Goal: Transaction & Acquisition: Purchase product/service

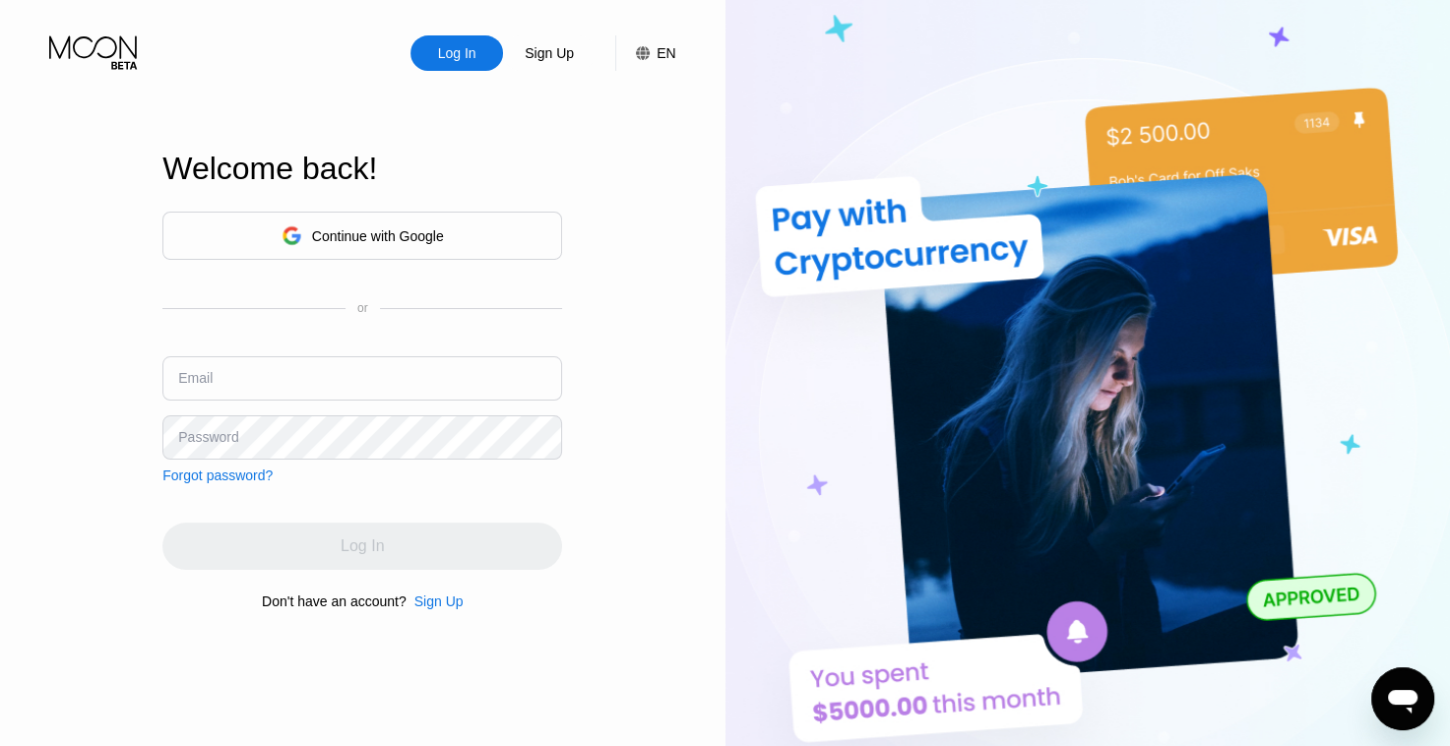
type input "522806"
click at [477, 185] on div "Welcome back!" at bounding box center [362, 181] width 400 height 60
click at [350, 393] on input "522806" at bounding box center [362, 378] width 400 height 44
click at [547, 343] on div "Continue with Google or Email 522806 Password Forgot password?" at bounding box center [362, 348] width 400 height 272
click at [344, 537] on div "Log In" at bounding box center [362, 546] width 400 height 47
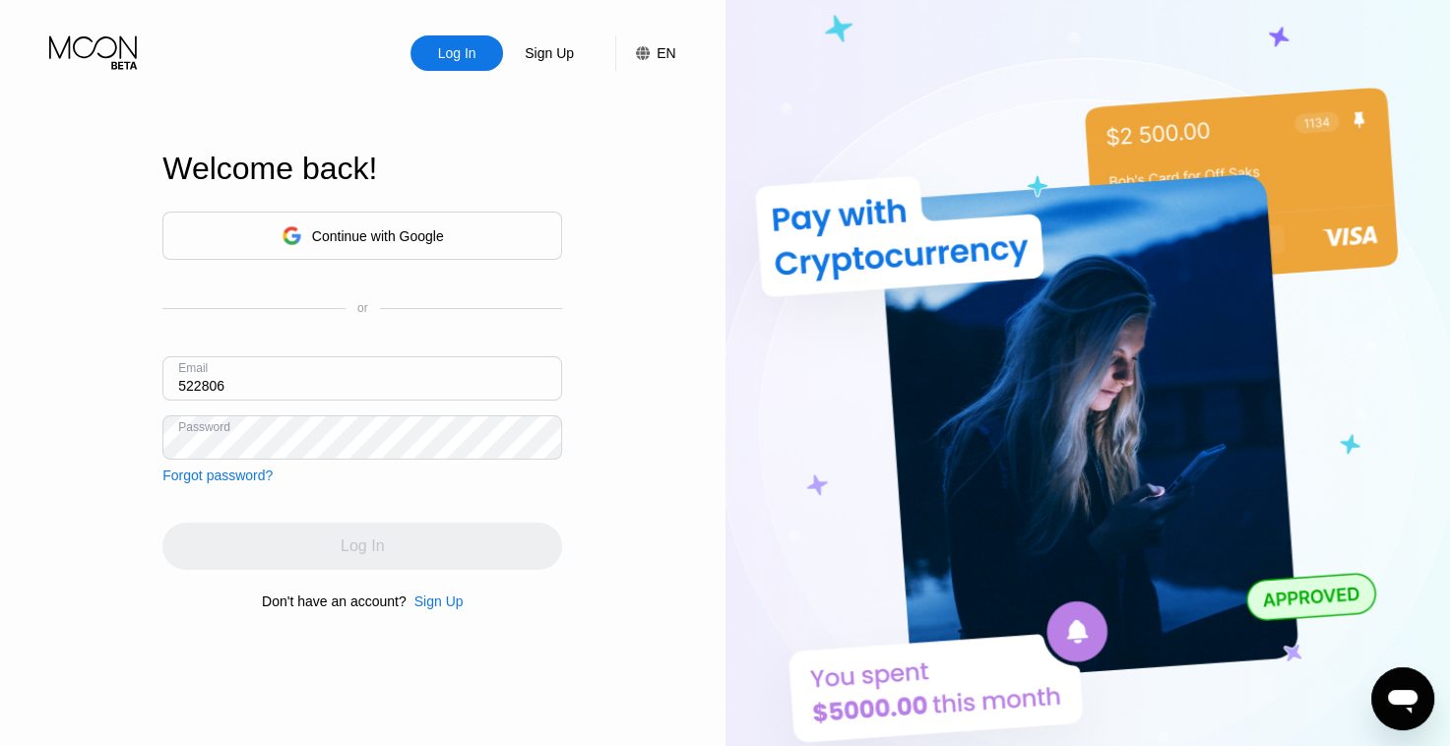
click at [348, 545] on div "Log In" at bounding box center [362, 546] width 400 height 47
type input "522806"
click at [378, 228] on div "Continue with Google" at bounding box center [378, 236] width 132 height 16
click at [327, 361] on input "522806" at bounding box center [362, 378] width 400 height 44
type input "522806"
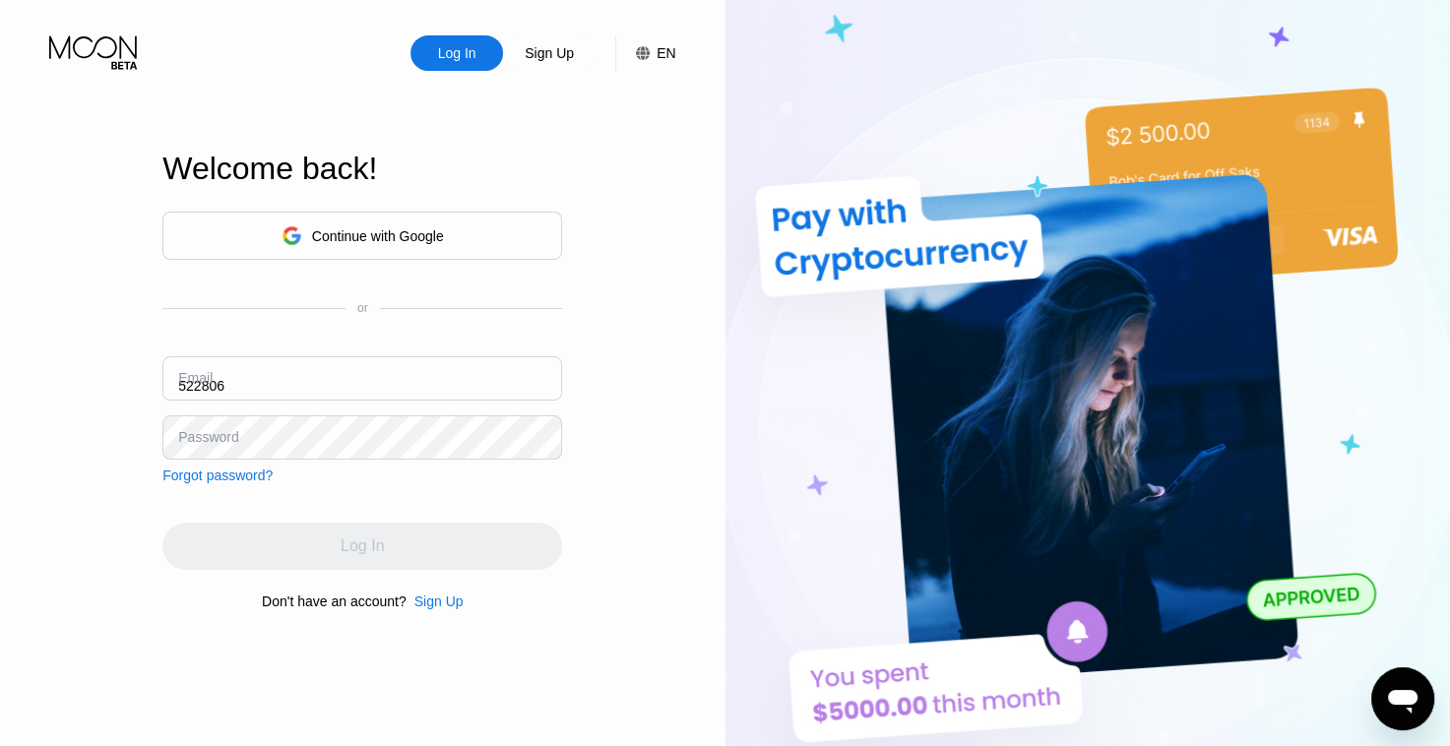
click at [284, 386] on input "522806" at bounding box center [362, 378] width 400 height 44
click at [60, 425] on div "Log In Sign Up EN Language Select an item Save Welcome back! Continue with Goog…" at bounding box center [363, 410] width 726 height 821
drag, startPoint x: 257, startPoint y: 389, endPoint x: 67, endPoint y: 389, distance: 190.0
click at [86, 389] on div "Log In Sign Up EN Language Select an item Save Welcome back! Continue with Goog…" at bounding box center [363, 410] width 726 height 821
click at [508, 331] on div "Continue with Google or Email 522806 Password Forgot password?" at bounding box center [362, 348] width 400 height 272
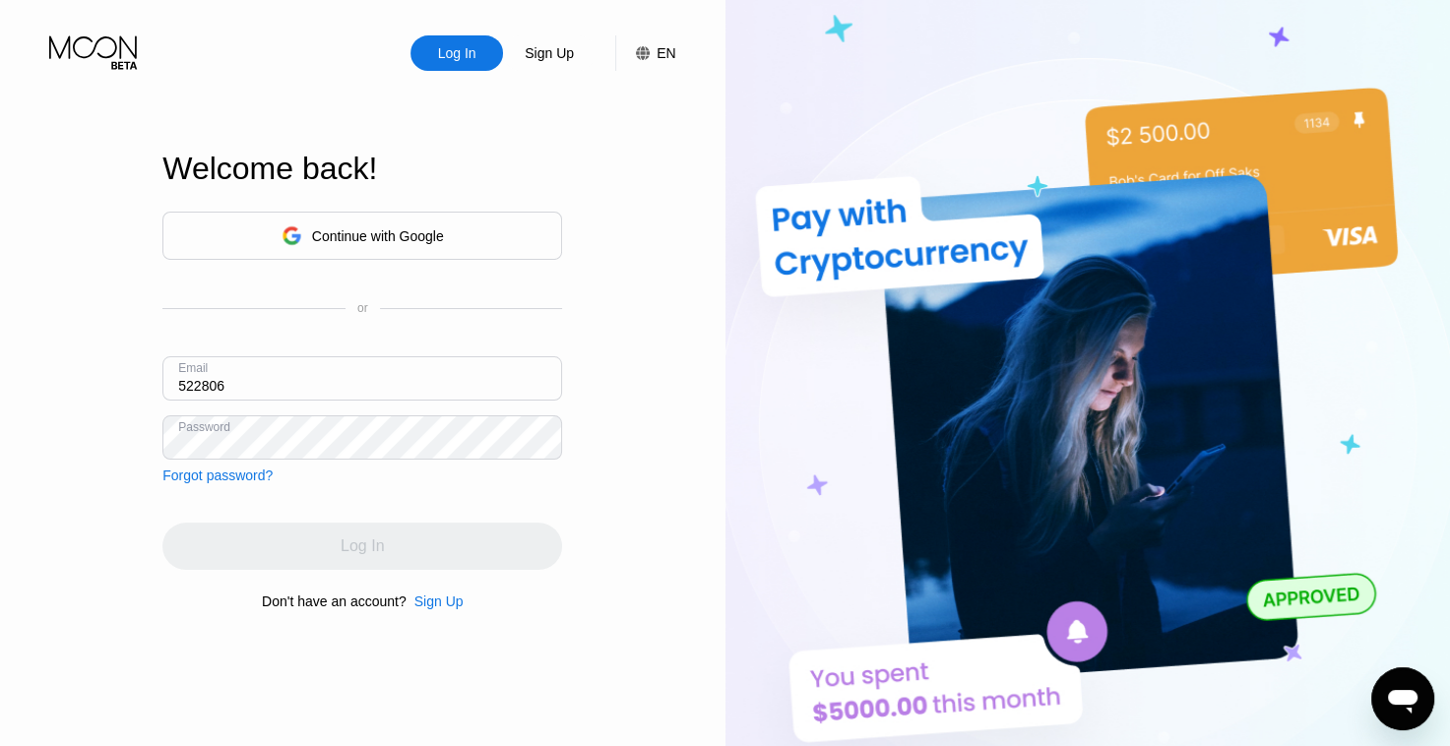
click at [516, 566] on div "Log In" at bounding box center [362, 546] width 400 height 47
click at [444, 607] on div "Sign Up" at bounding box center [438, 602] width 49 height 16
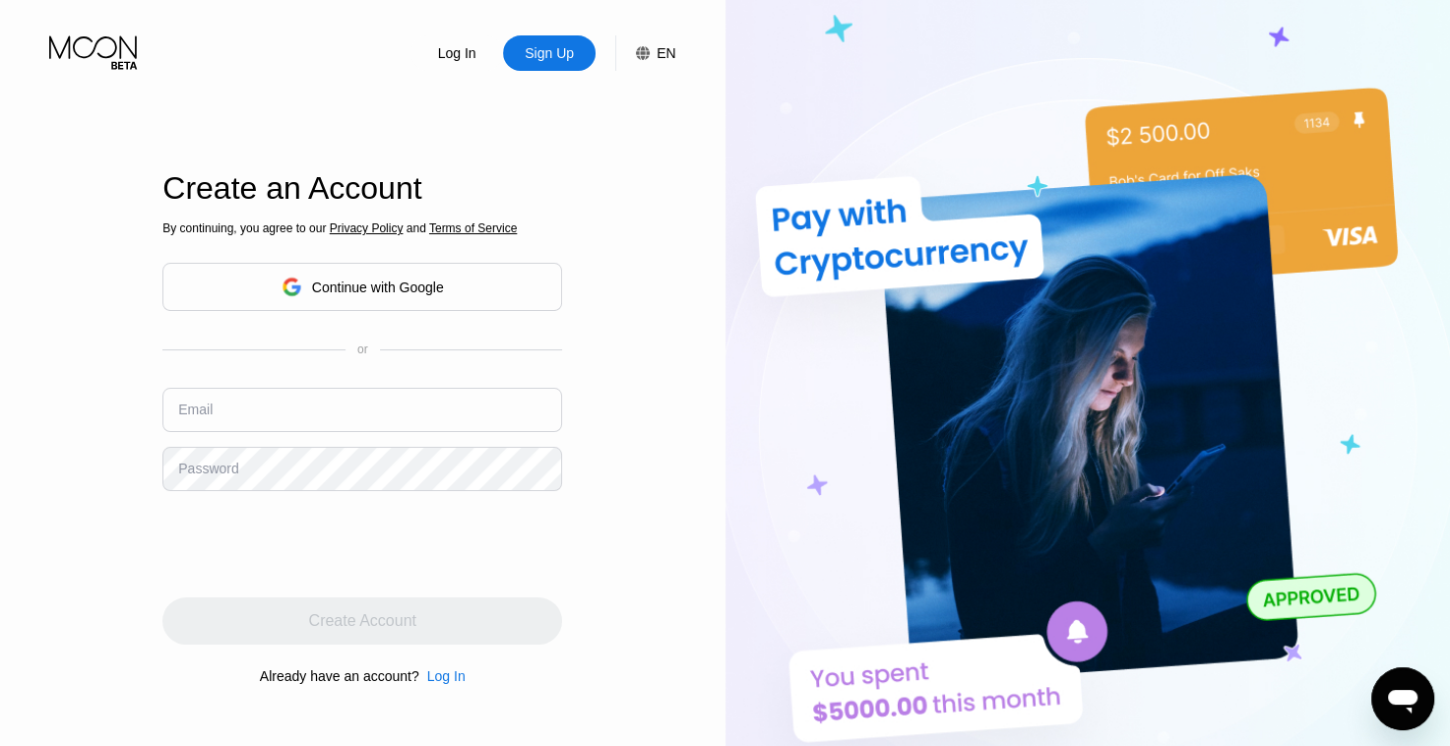
click at [339, 417] on input "text" at bounding box center [362, 410] width 400 height 44
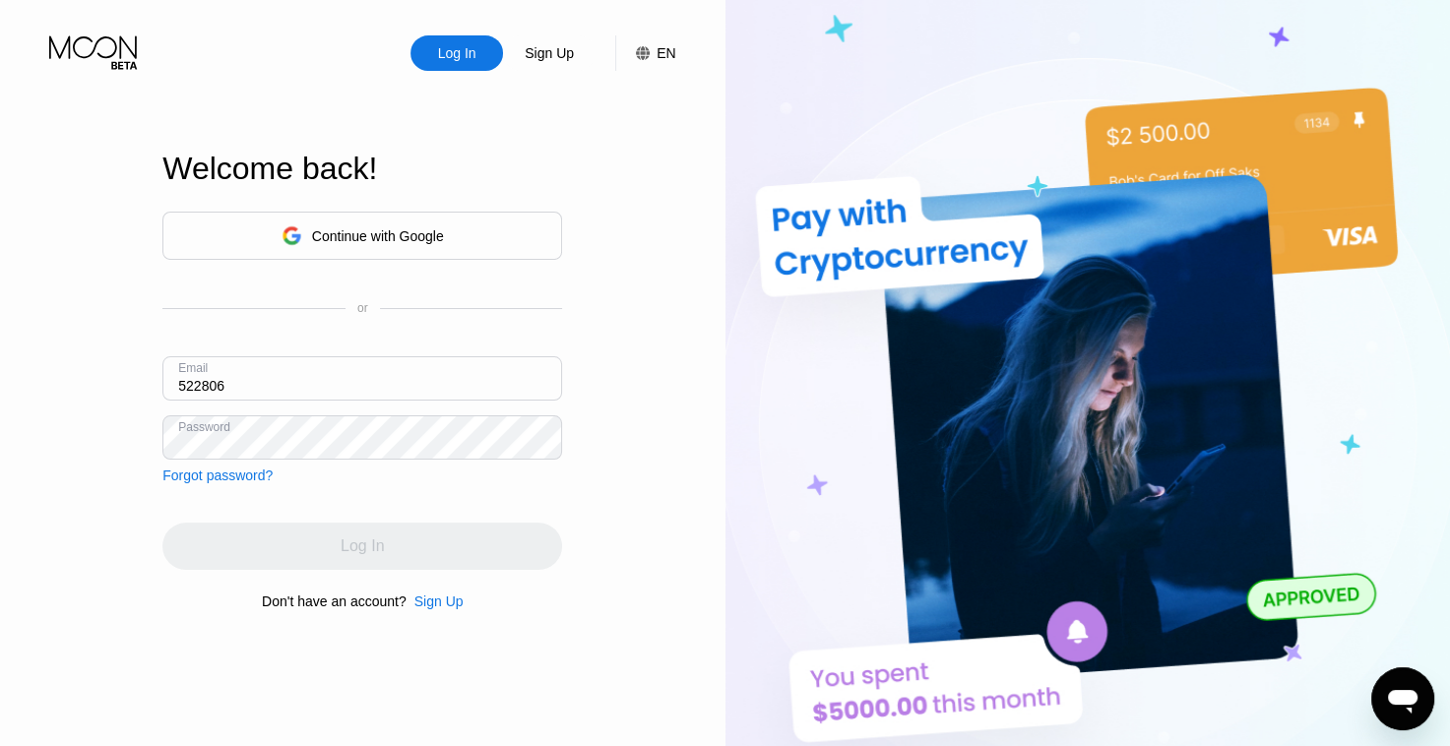
click at [261, 350] on div "Continue with Google or Email 522806 Password Forgot password?" at bounding box center [362, 348] width 400 height 272
click at [404, 234] on div "Continue with Google" at bounding box center [378, 236] width 132 height 16
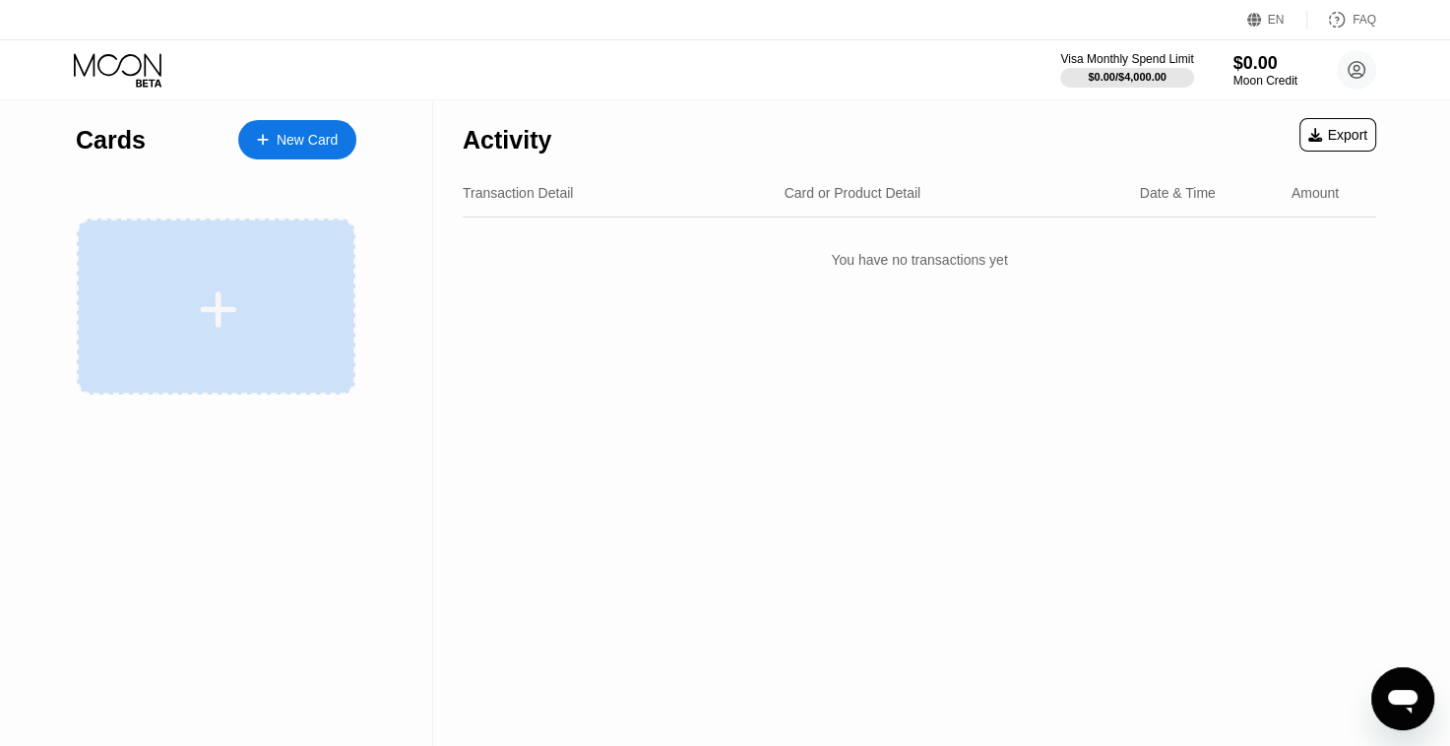
click at [252, 293] on div at bounding box center [218, 309] width 244 height 44
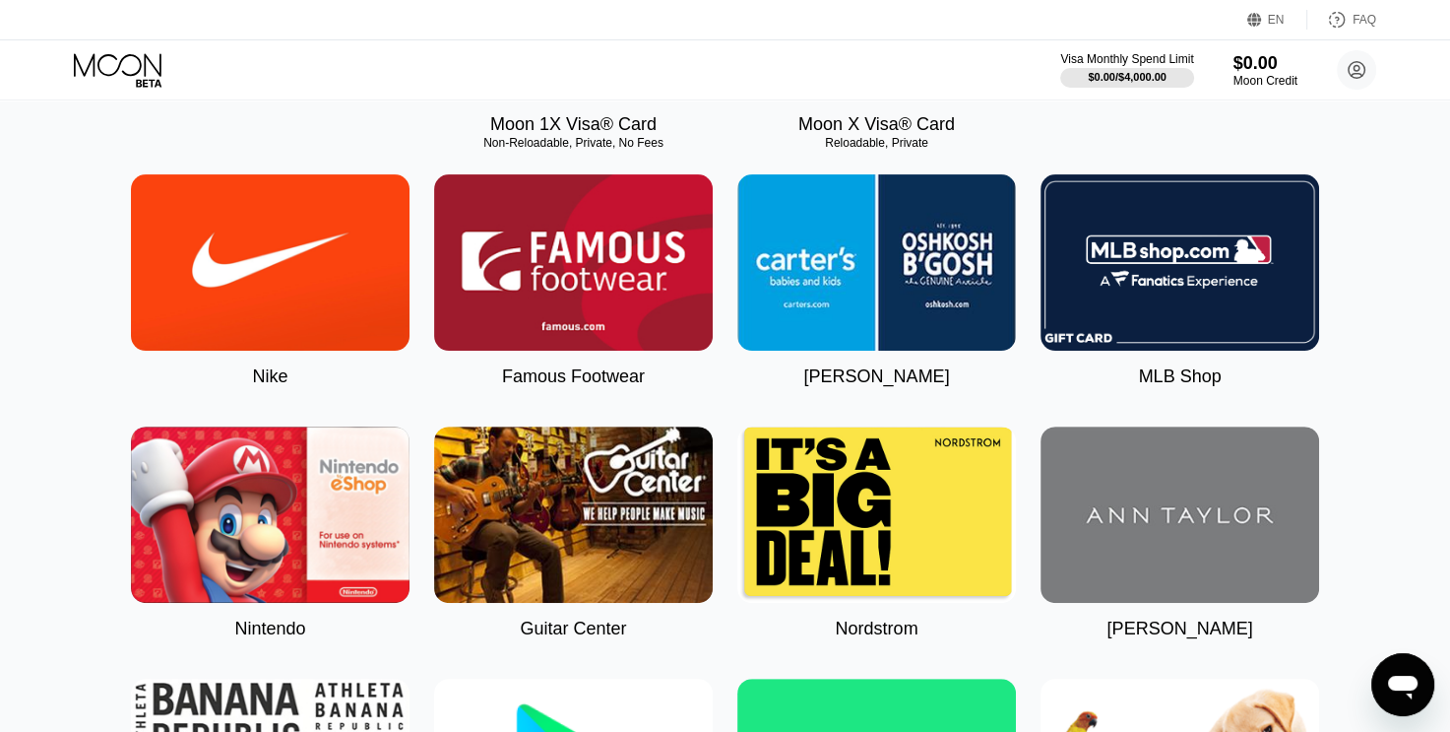
scroll to position [98, 0]
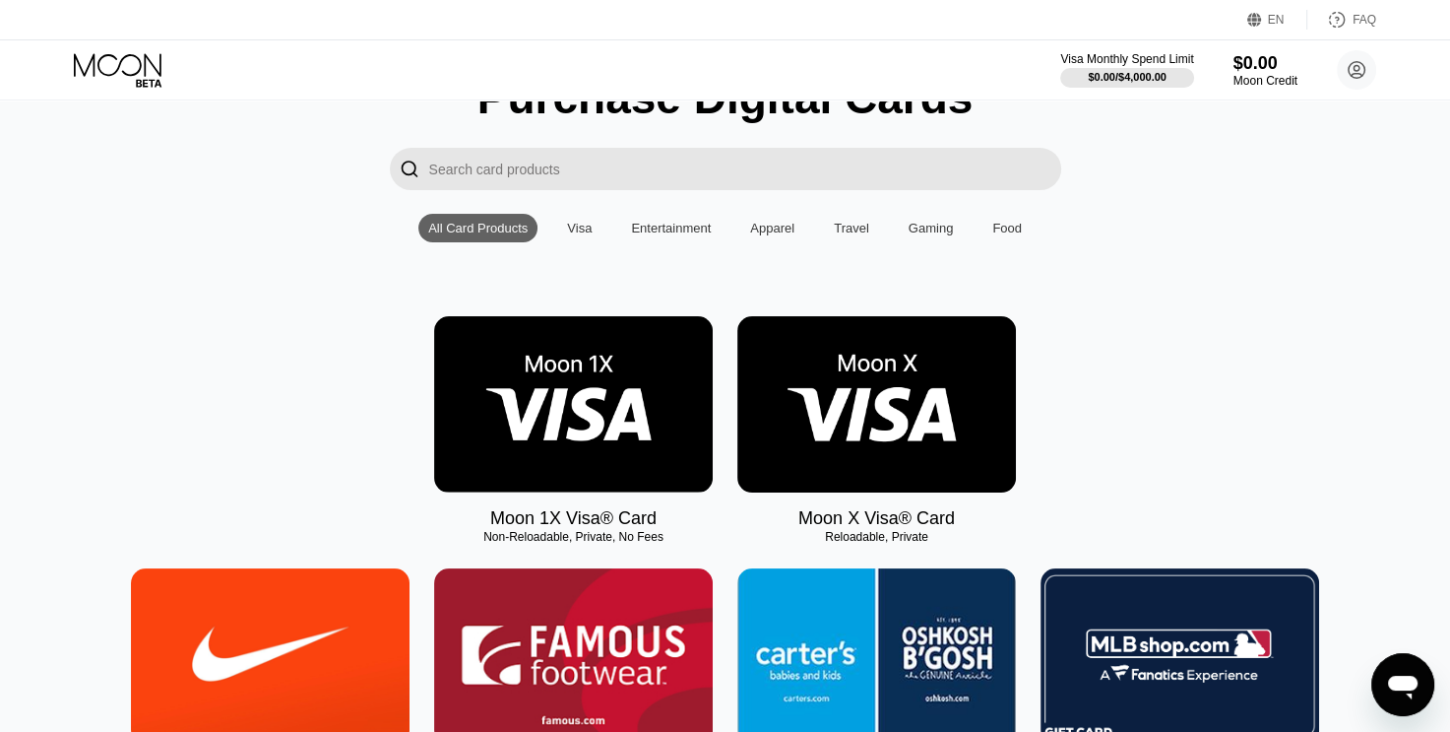
click at [941, 423] on img at bounding box center [876, 404] width 279 height 176
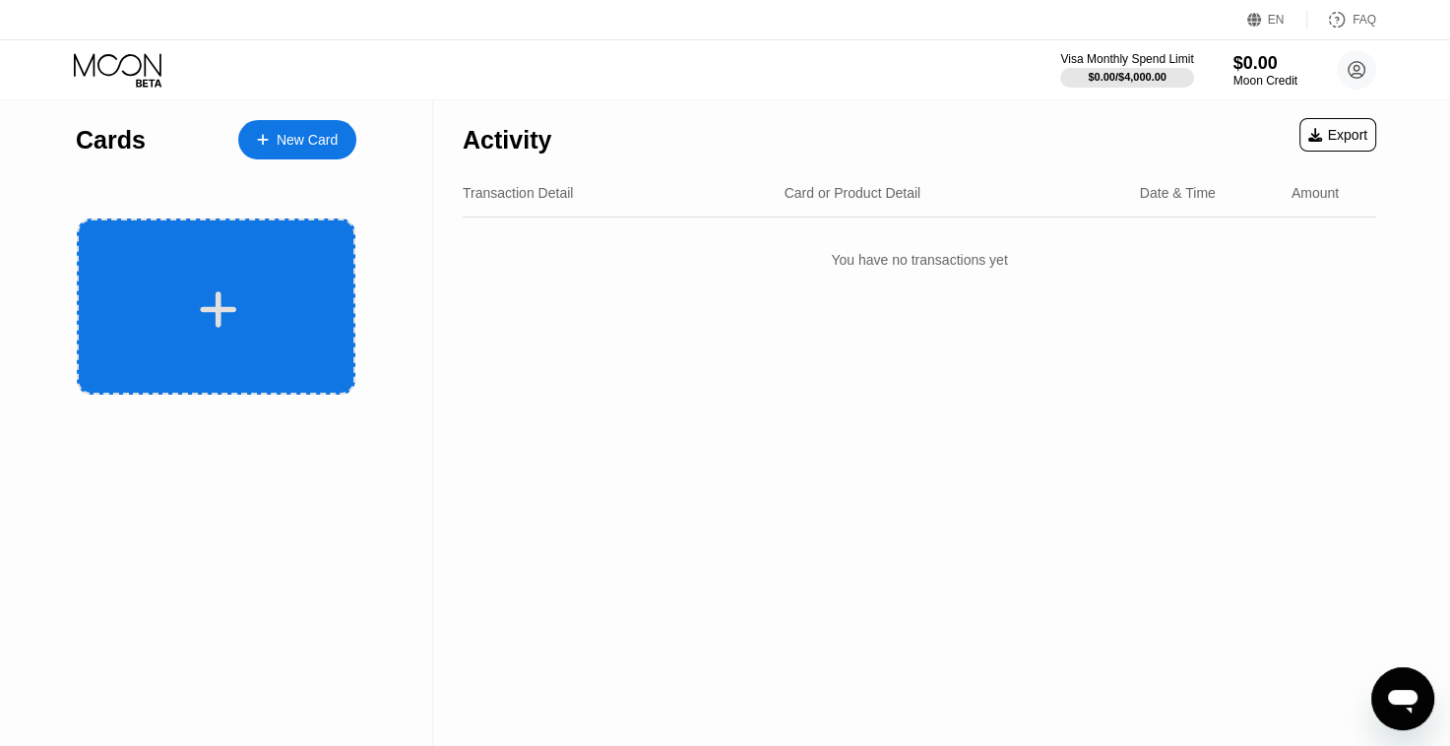
click at [240, 315] on div at bounding box center [218, 309] width 244 height 44
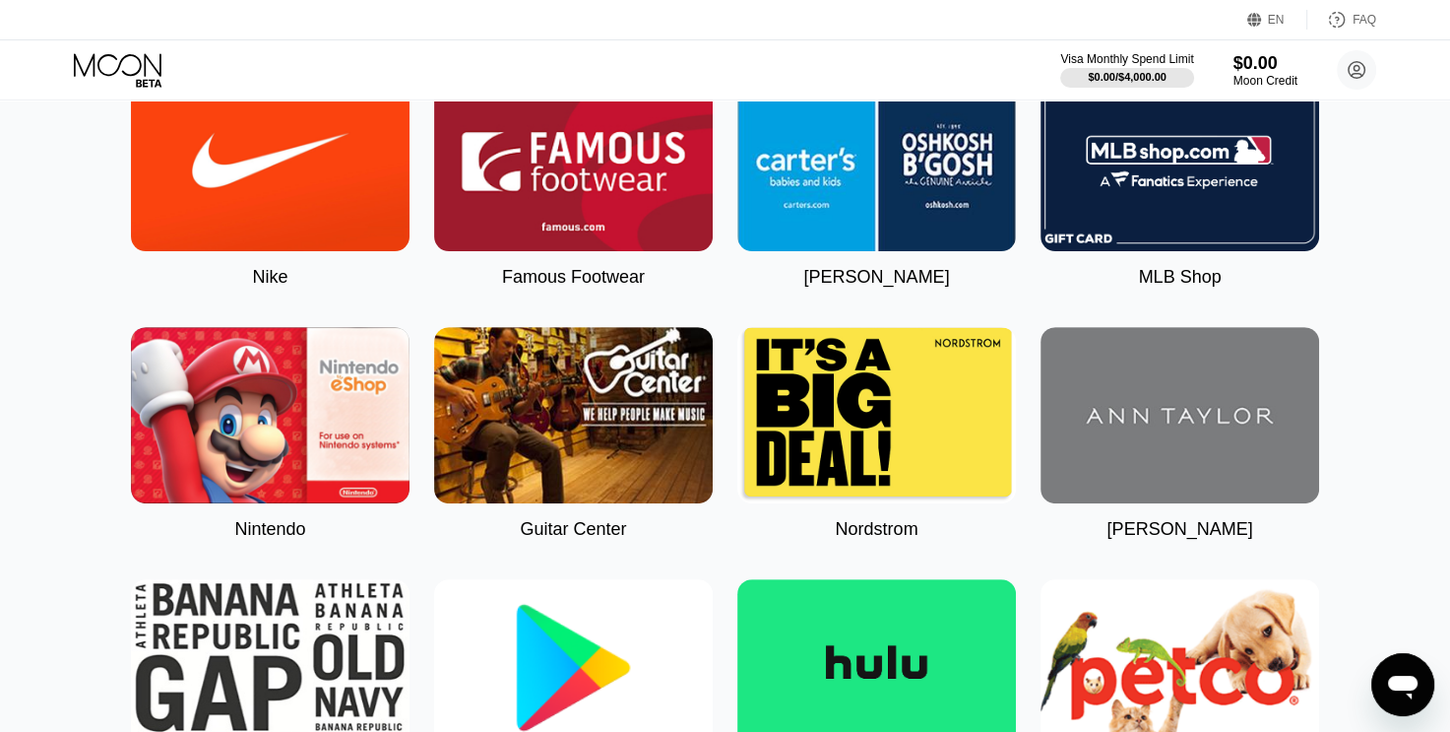
scroll to position [99, 0]
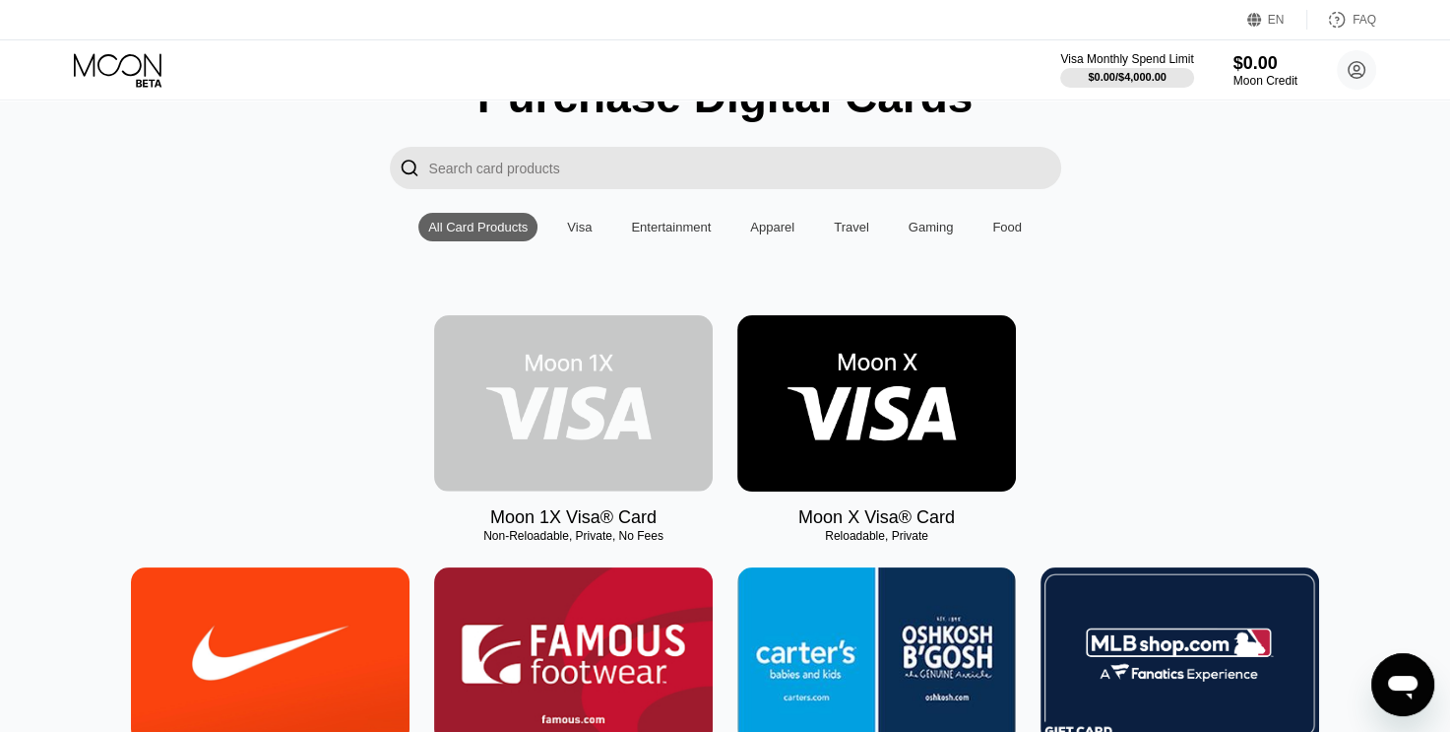
click at [681, 412] on img at bounding box center [573, 403] width 279 height 176
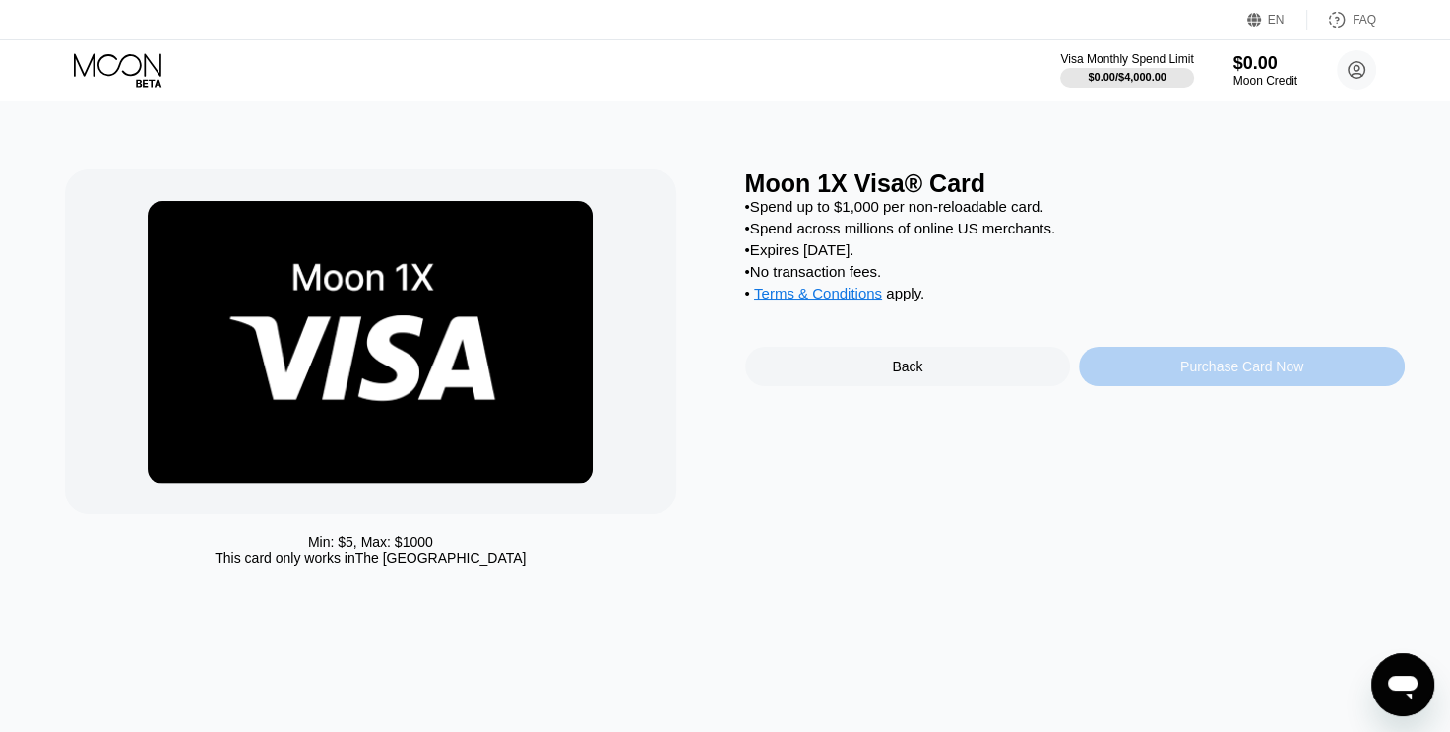
click at [1226, 386] on div "Purchase Card Now" at bounding box center [1242, 366] width 326 height 39
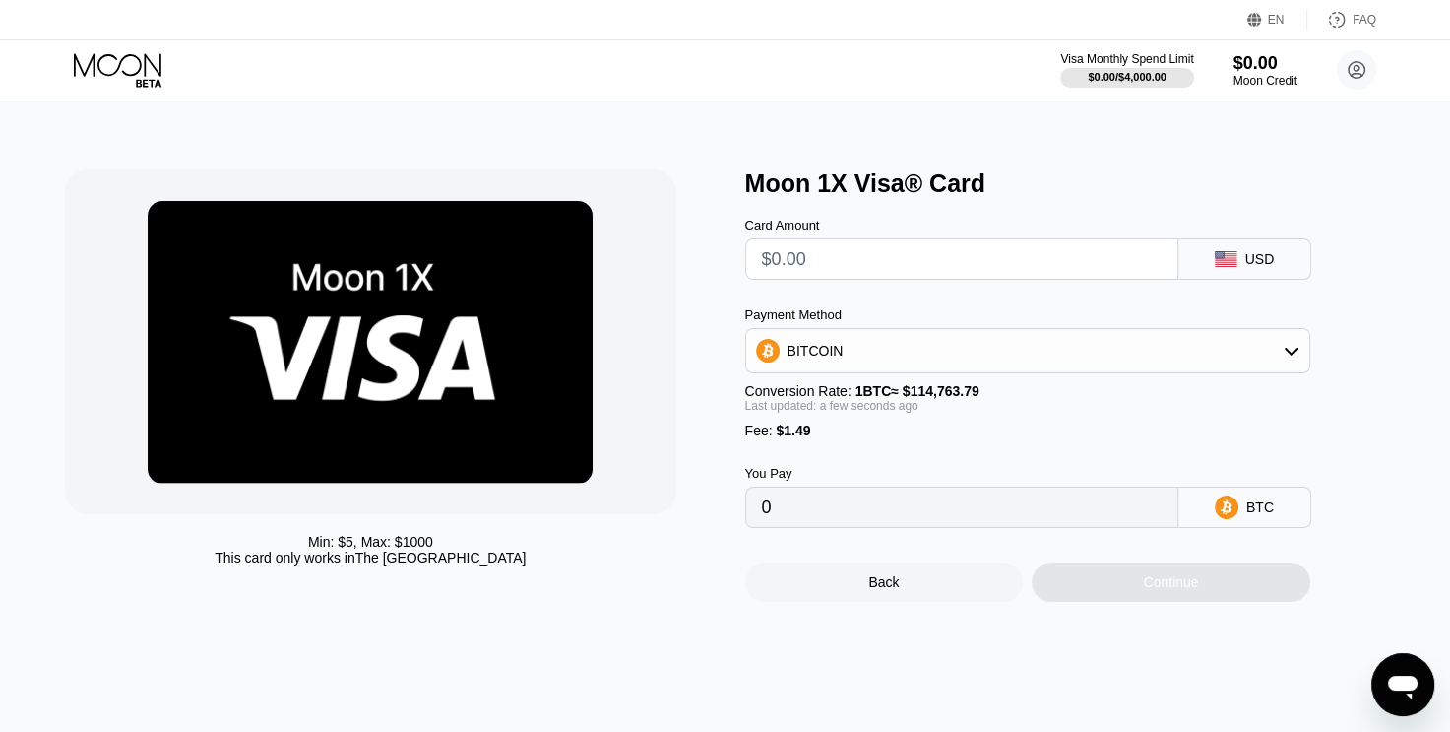
click at [906, 261] on input "text" at bounding box center [962, 258] width 400 height 39
click at [895, 347] on div "BITCOIN" at bounding box center [1027, 350] width 563 height 39
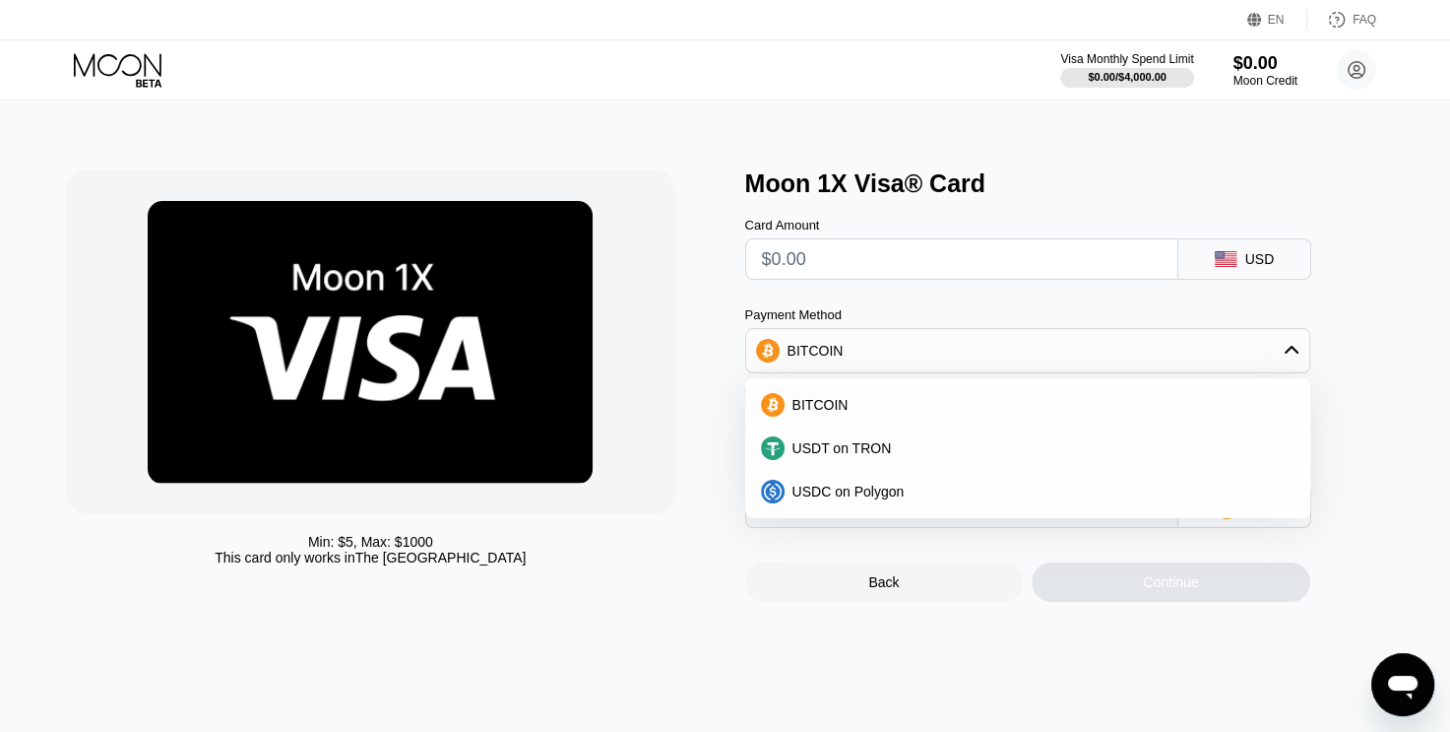
click at [935, 216] on div "Card Amount USD" at bounding box center [1060, 239] width 630 height 82
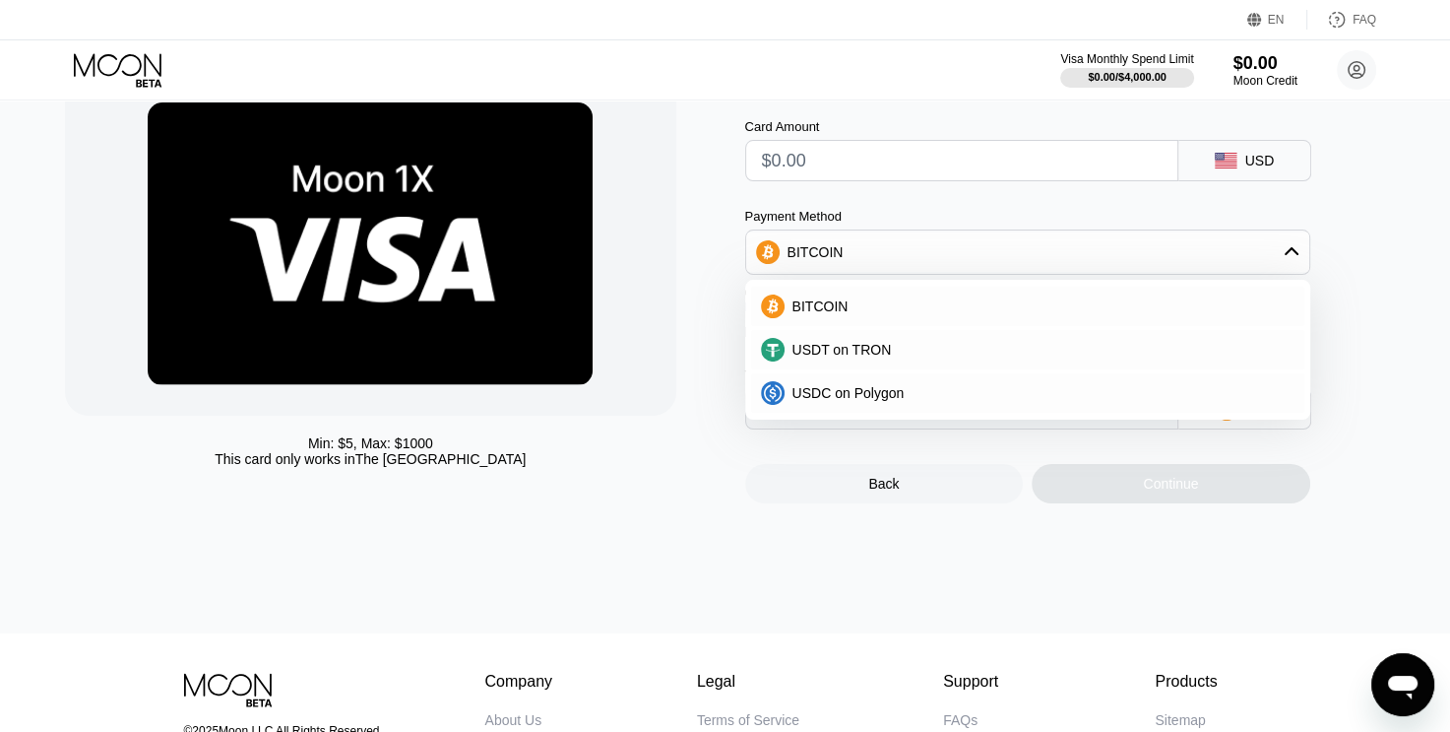
click at [636, 500] on div "Min: $ 5 , Max: $ 1000 This card only works in The United States" at bounding box center [395, 287] width 660 height 432
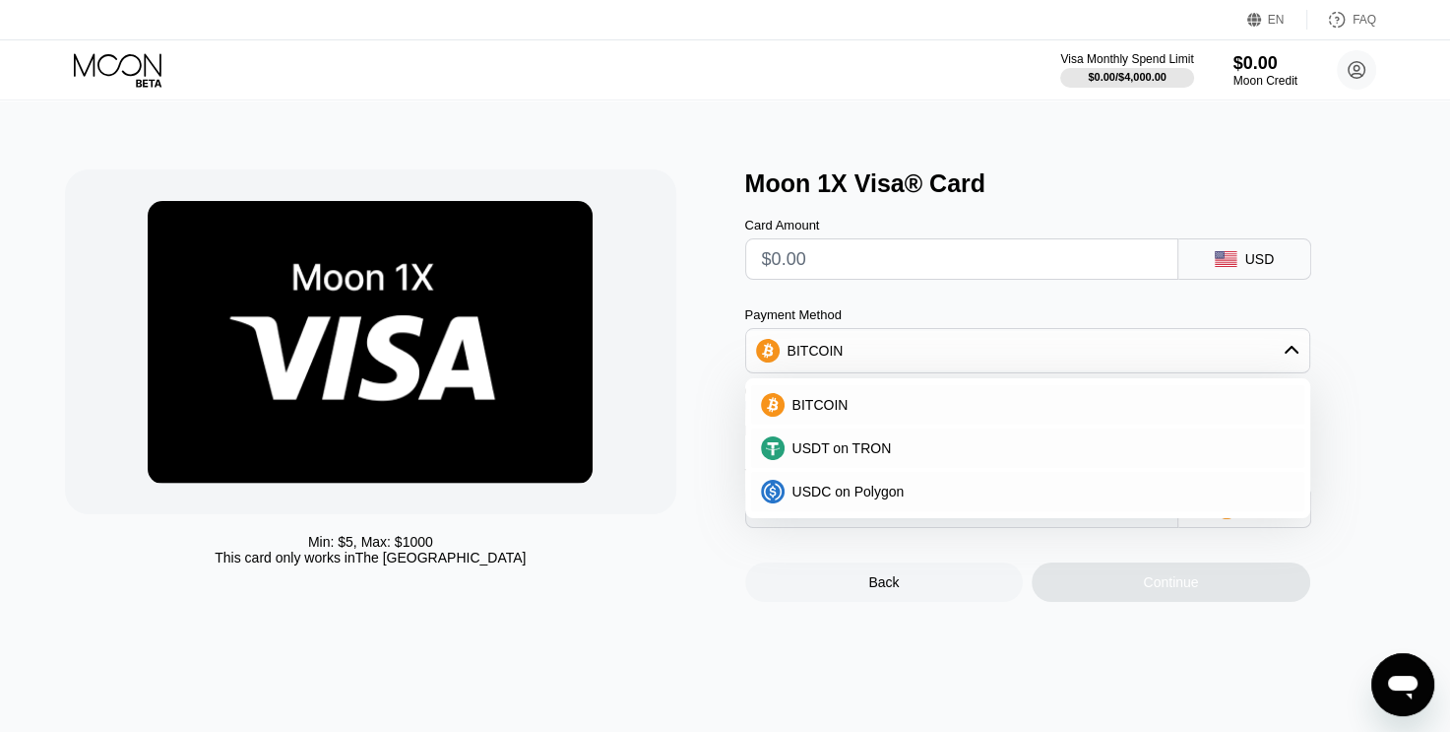
click at [902, 207] on div "Card Amount USD" at bounding box center [1060, 239] width 630 height 82
click at [910, 272] on input "text" at bounding box center [962, 258] width 400 height 39
click at [969, 193] on div "Moon 1X Visa® Card" at bounding box center [1075, 183] width 660 height 29
click at [1275, 346] on div "BITCOIN" at bounding box center [1027, 350] width 563 height 39
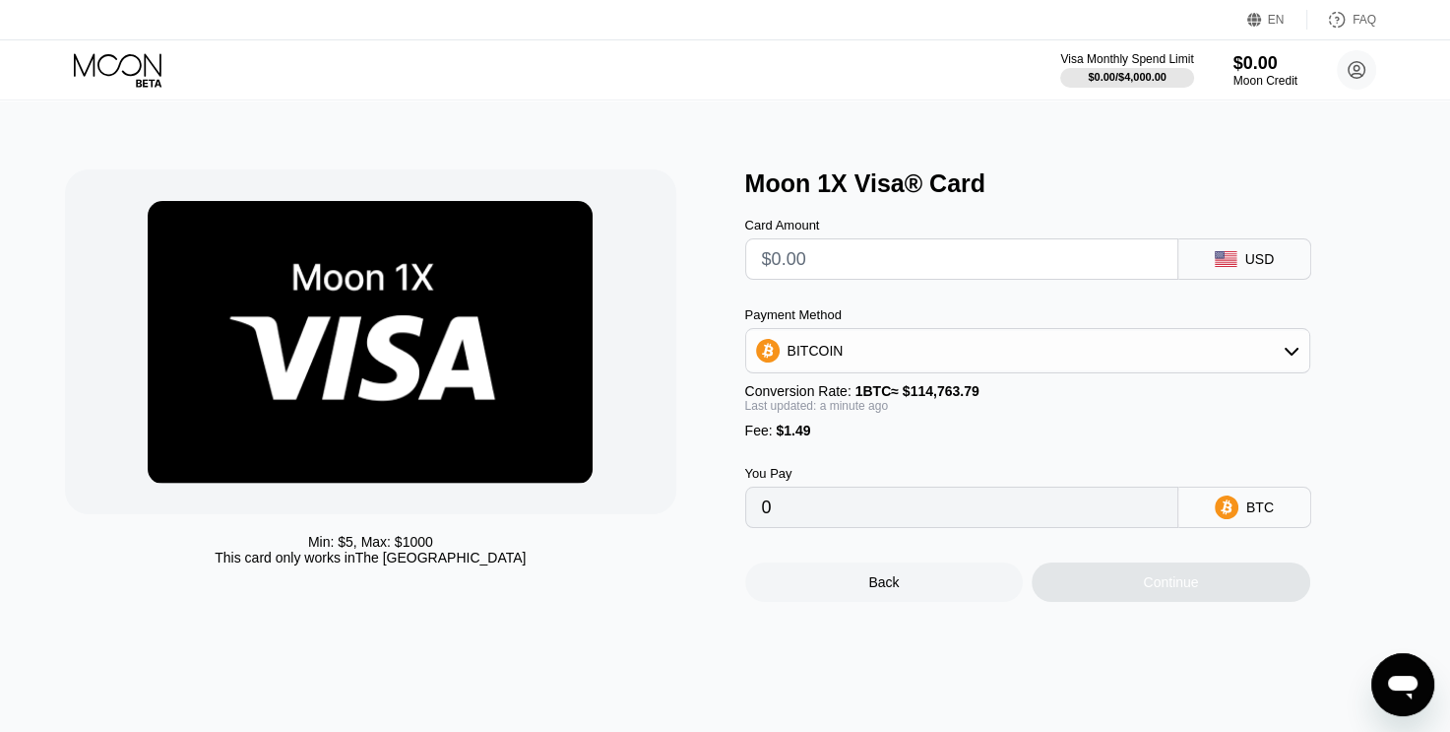
click at [918, 267] on input "text" at bounding box center [962, 258] width 400 height 39
click at [961, 370] on div "BITCOIN" at bounding box center [1027, 350] width 563 height 39
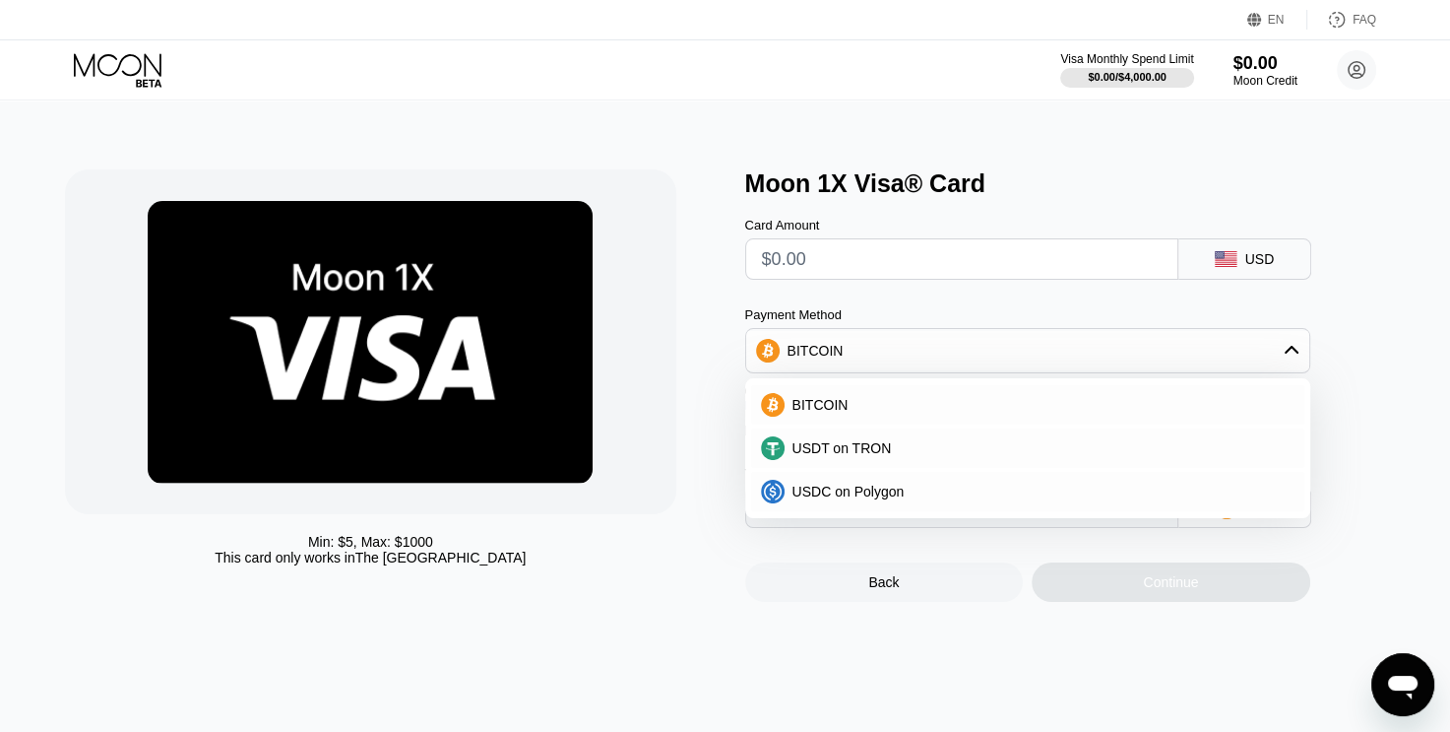
click at [910, 346] on div "BITCOIN" at bounding box center [1027, 350] width 563 height 39
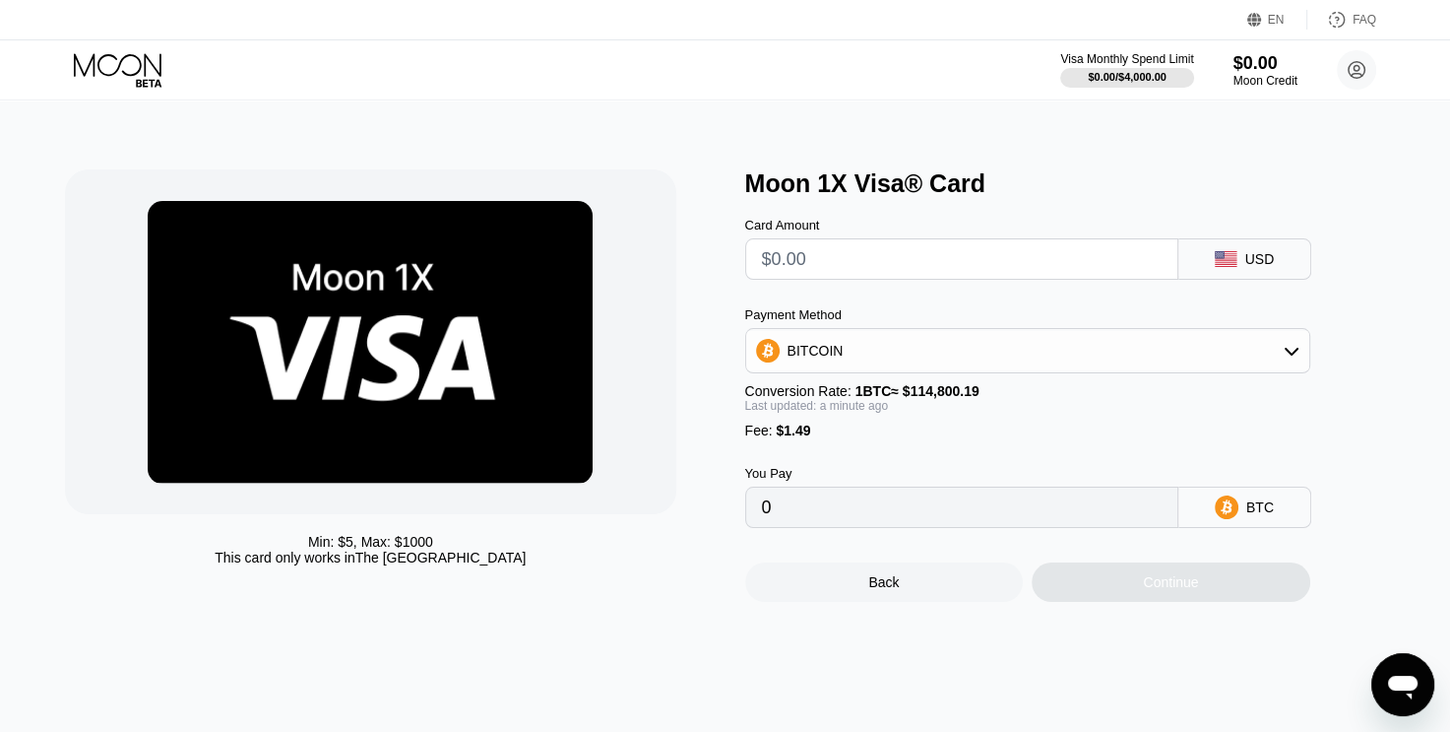
click at [929, 255] on input "text" at bounding box center [962, 258] width 400 height 39
click at [870, 262] on input "text" at bounding box center [962, 258] width 400 height 39
click at [880, 273] on input "text" at bounding box center [962, 258] width 400 height 39
type input "$21"
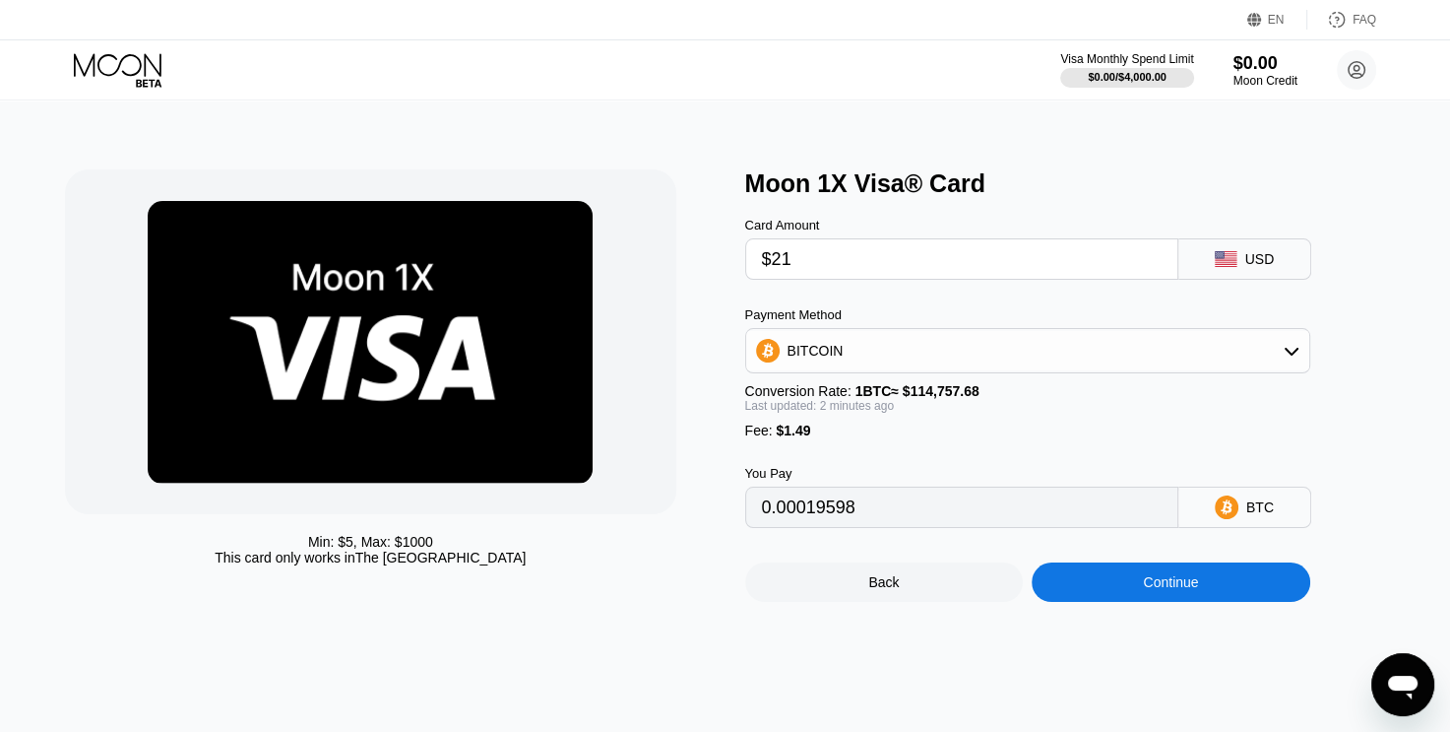
type input "0.00019598"
type input "$21"
click at [996, 210] on div "Card Amount $21 USD" at bounding box center [1060, 239] width 630 height 82
click at [1102, 356] on div "BITCOIN" at bounding box center [1027, 350] width 563 height 39
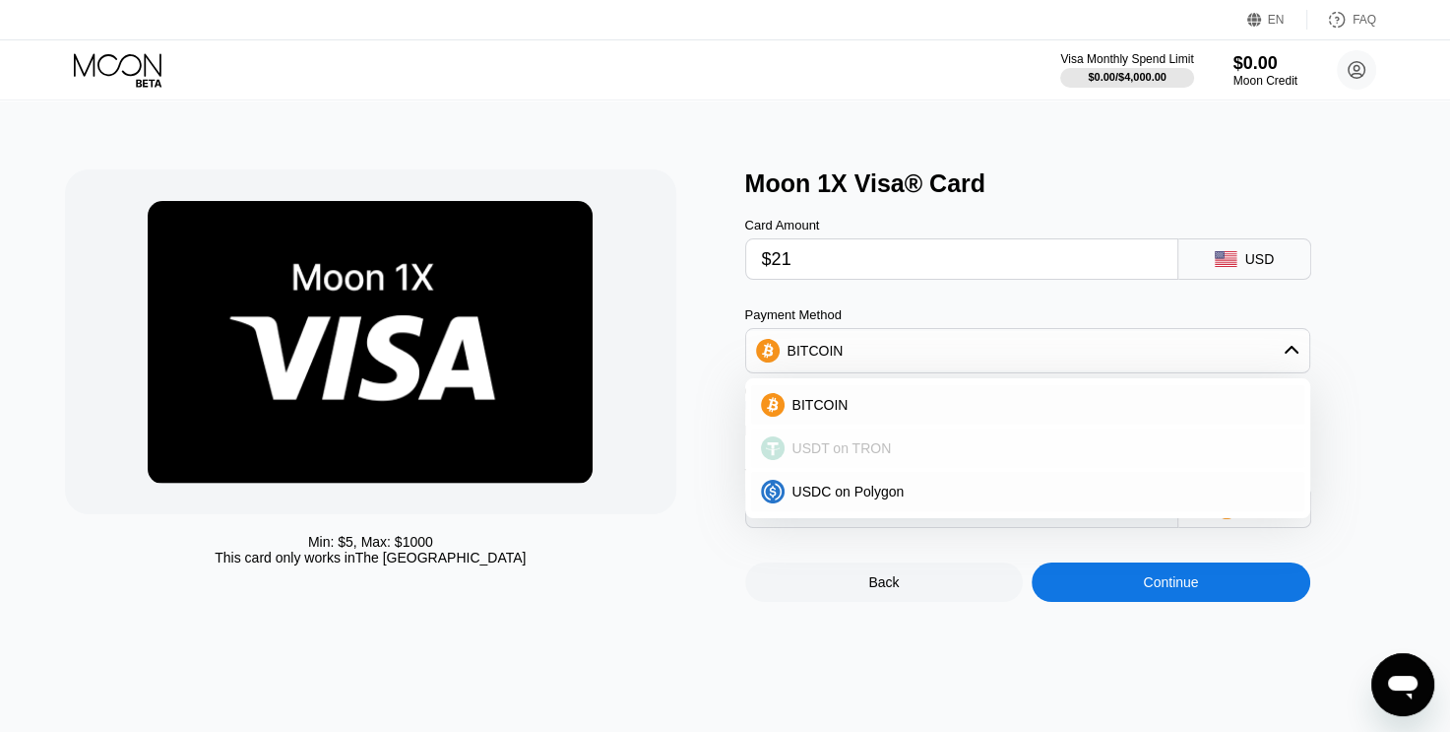
click at [894, 468] on div "USDT on TRON" at bounding box center [1027, 447] width 553 height 39
type input "22.72"
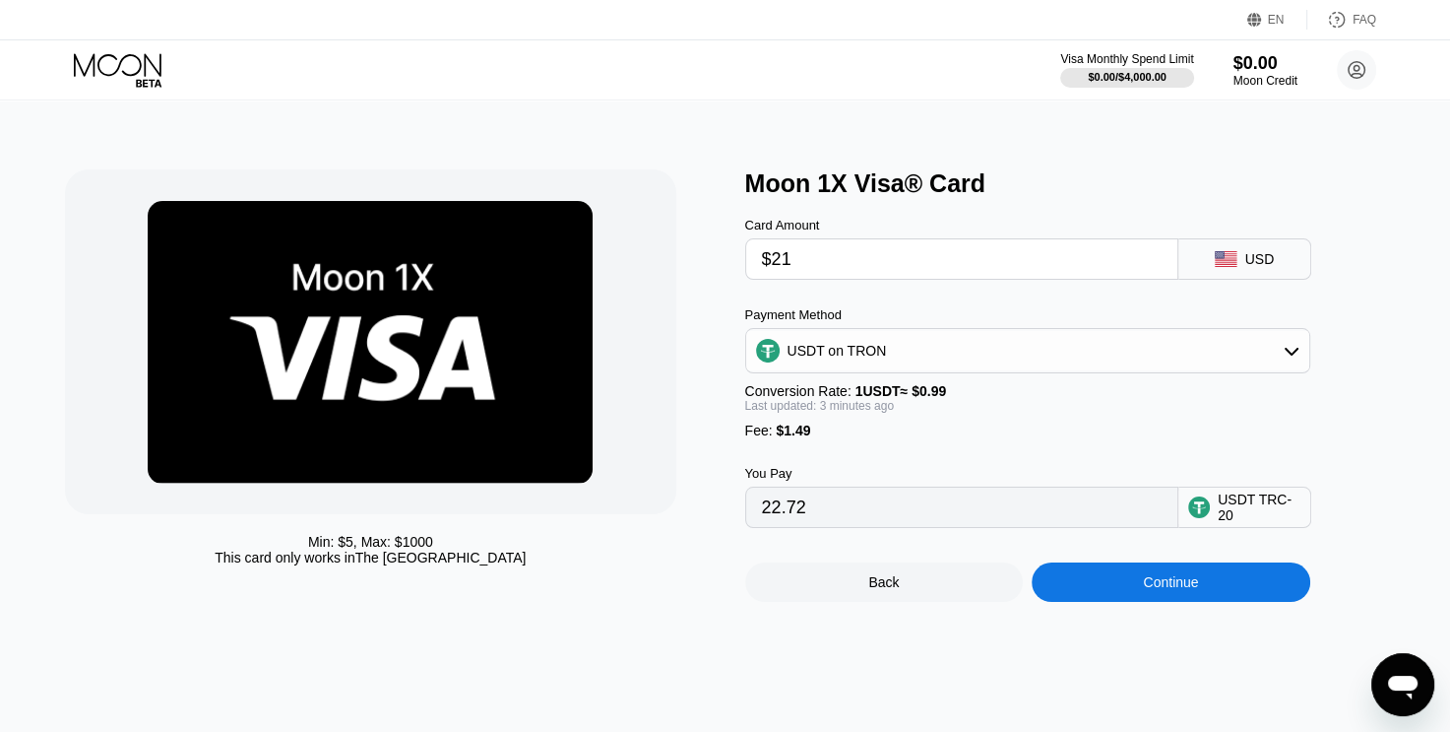
click at [916, 276] on input "$21" at bounding box center [962, 258] width 400 height 39
type input "$23"
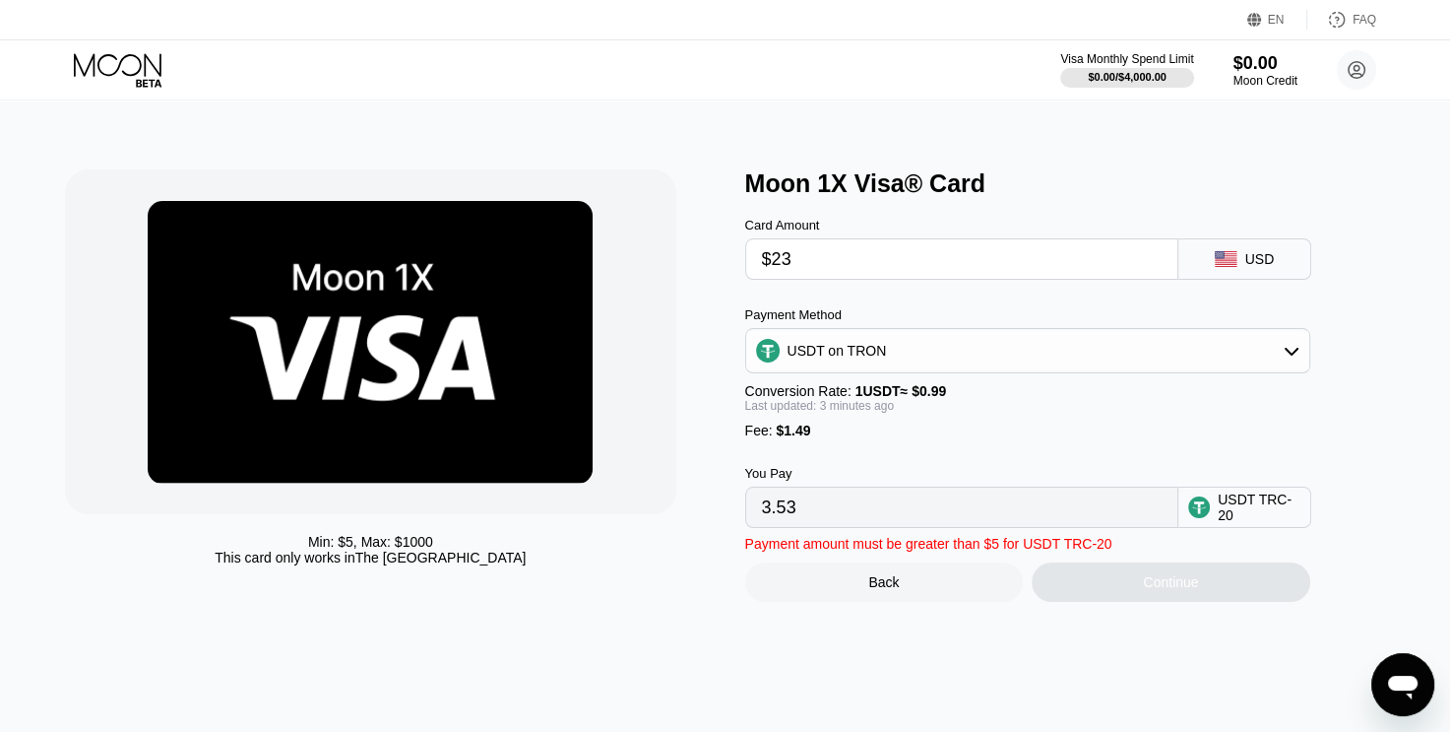
type input "24.74"
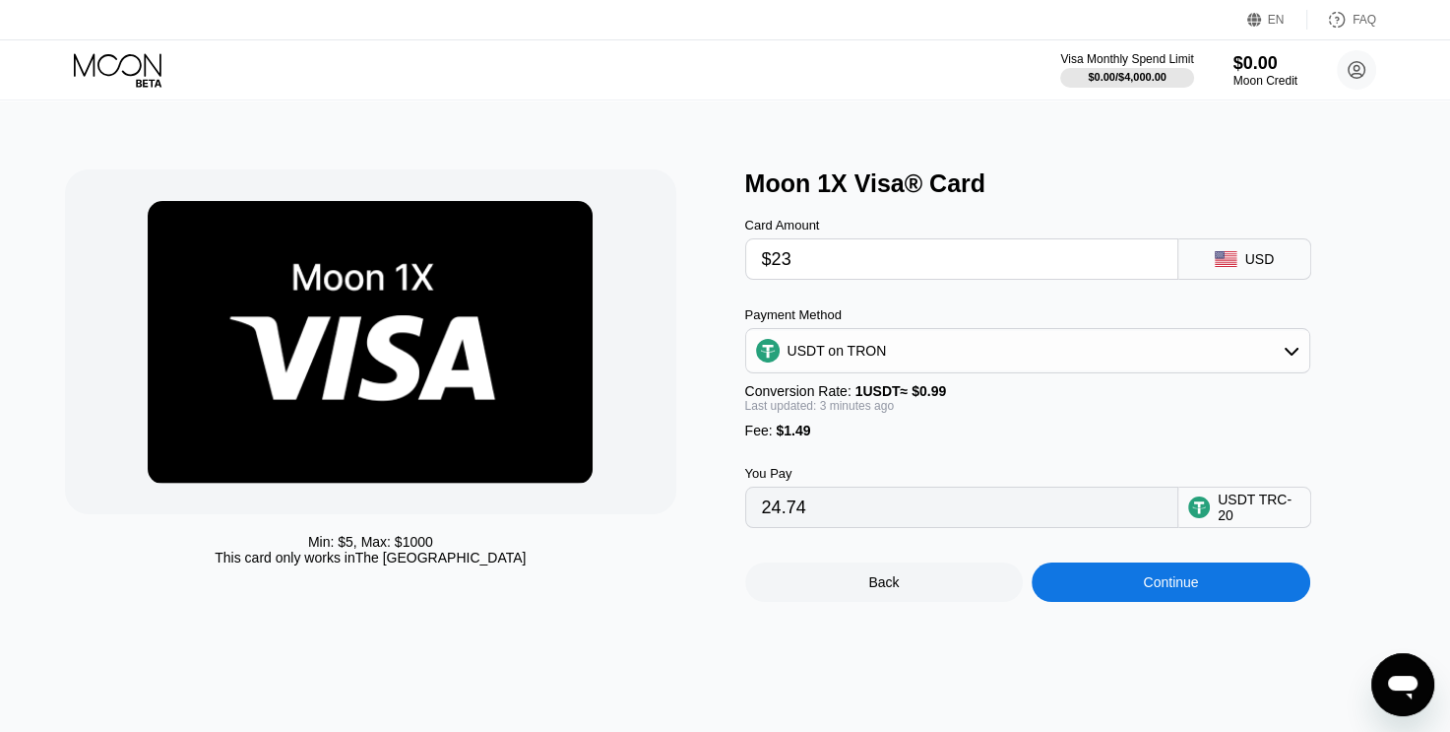
type input "$23"
click at [1260, 265] on div "USD" at bounding box center [1260, 259] width 30 height 16
click at [1087, 370] on div "USDT on TRON" at bounding box center [1027, 350] width 563 height 39
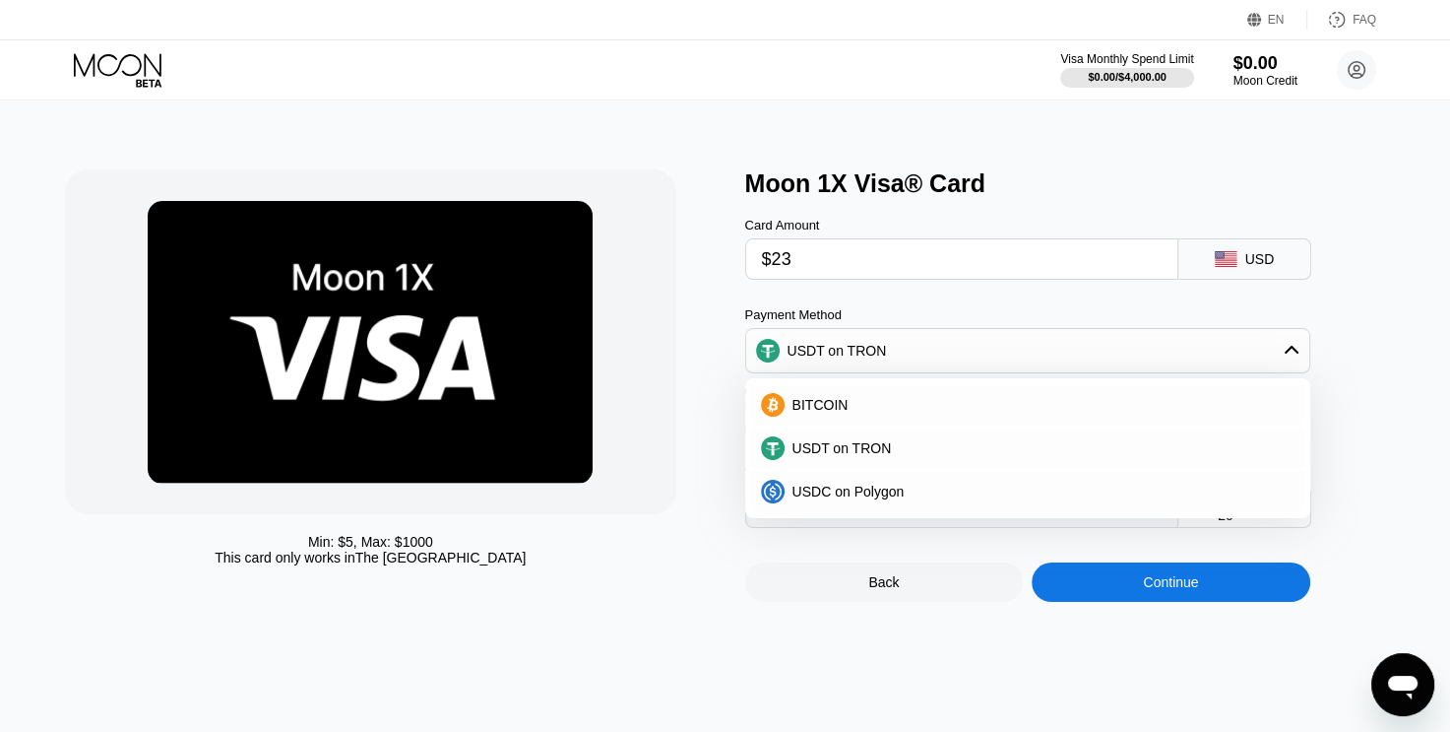
click at [1087, 370] on div "USDT on TRON" at bounding box center [1027, 350] width 563 height 39
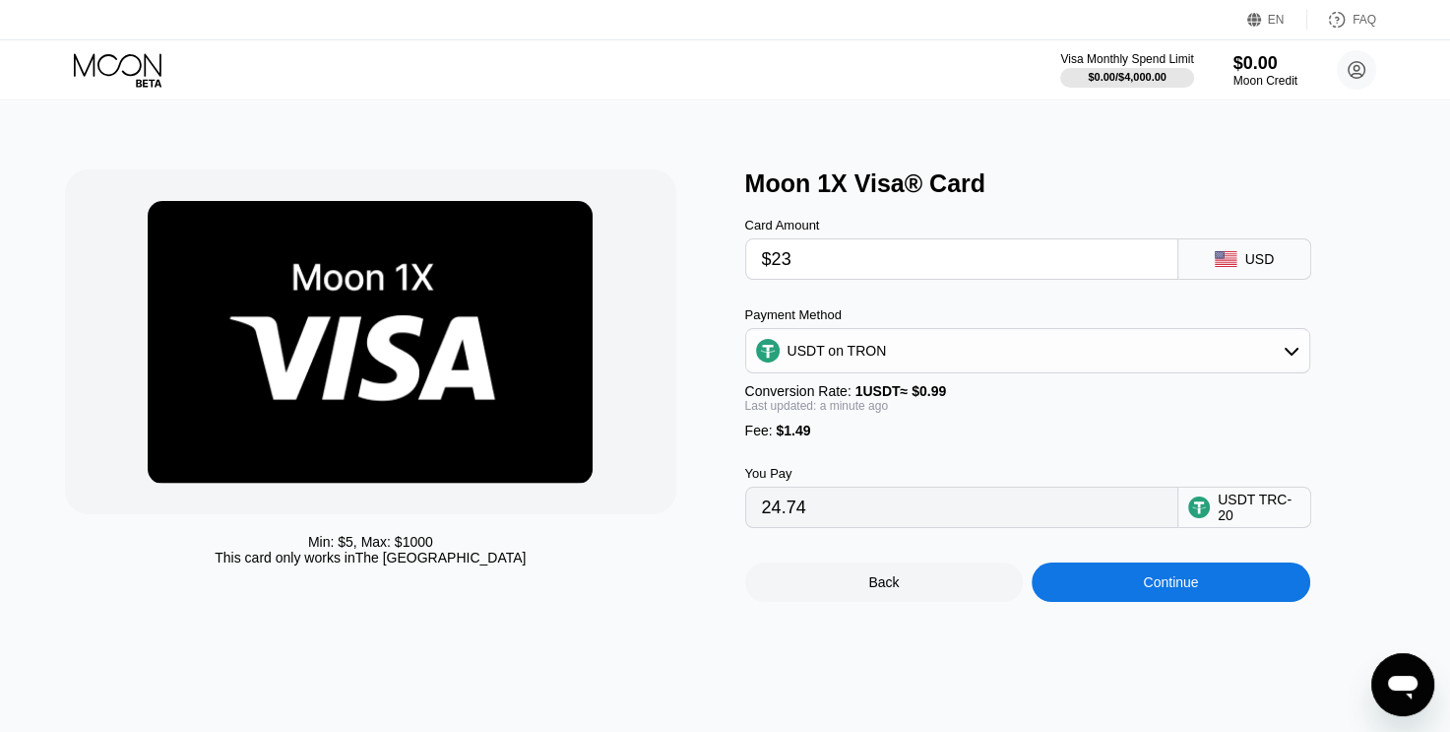
click at [1171, 590] on div "Continue" at bounding box center [1170, 582] width 55 height 16
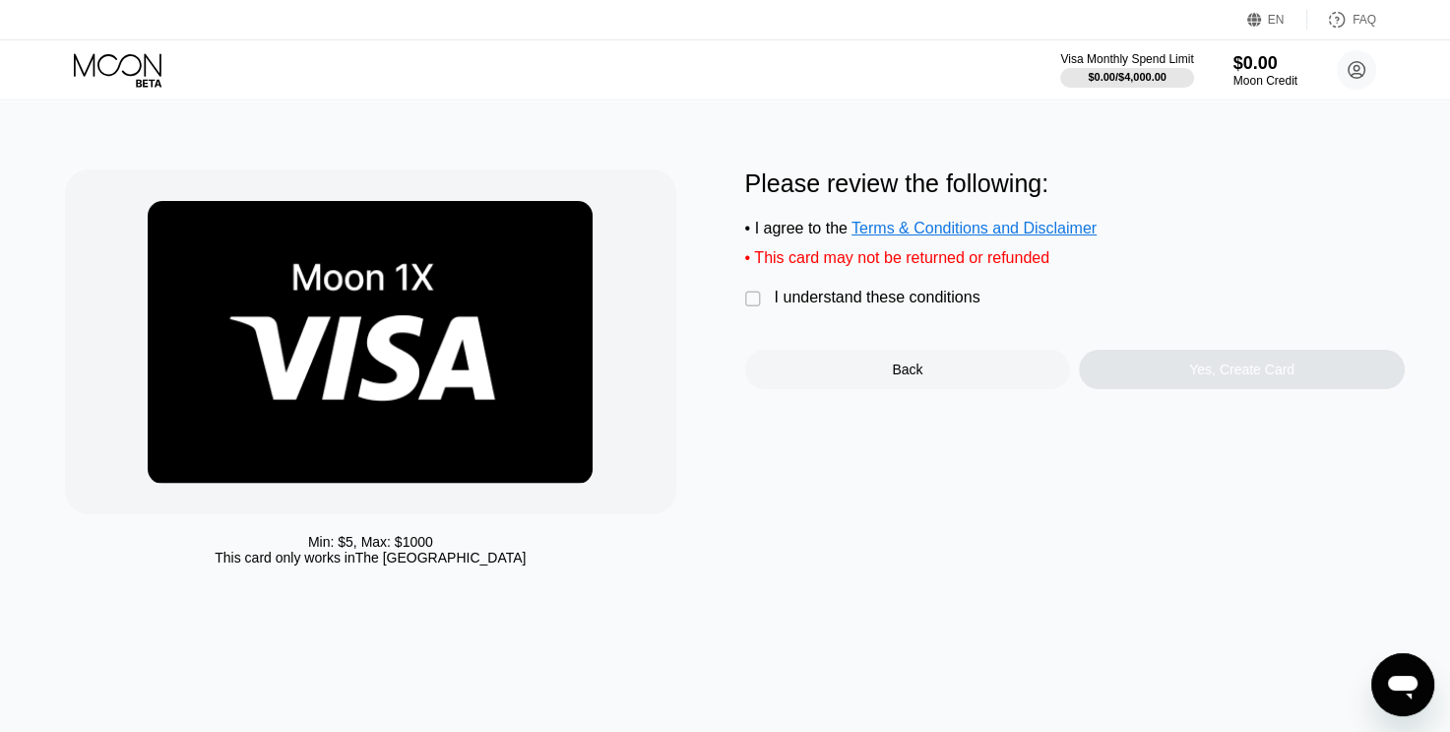
click at [756, 309] on div "" at bounding box center [755, 299] width 20 height 20
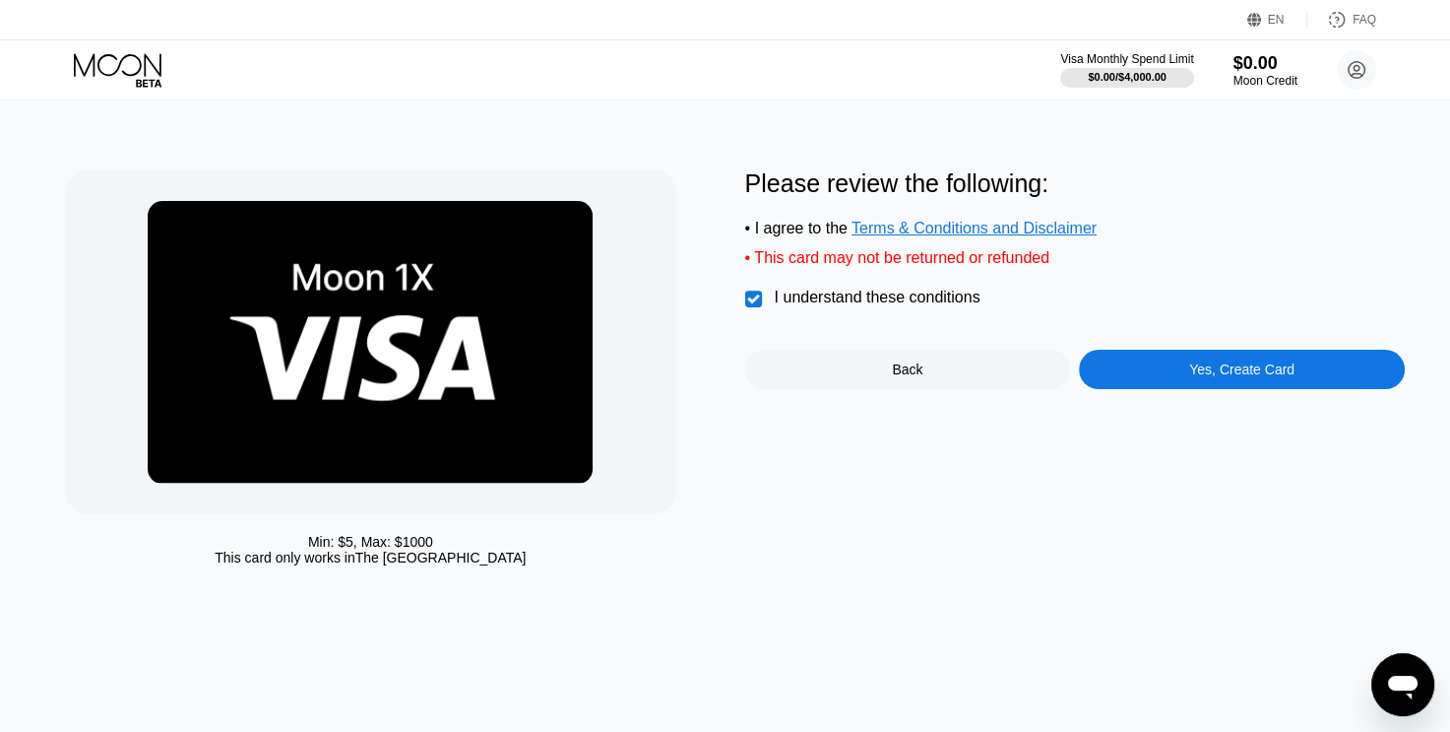
click at [1162, 380] on div "Yes, Create Card" at bounding box center [1242, 369] width 326 height 39
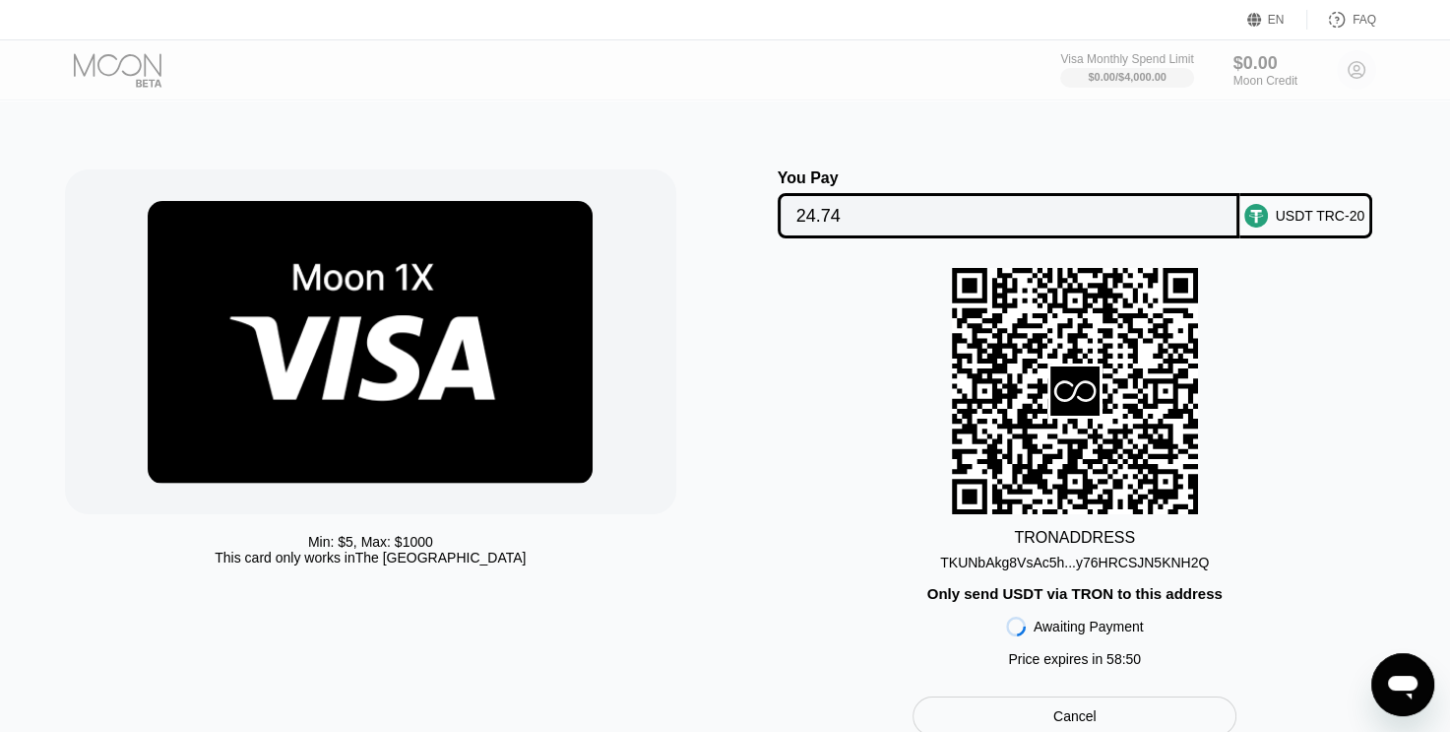
scroll to position [98, 0]
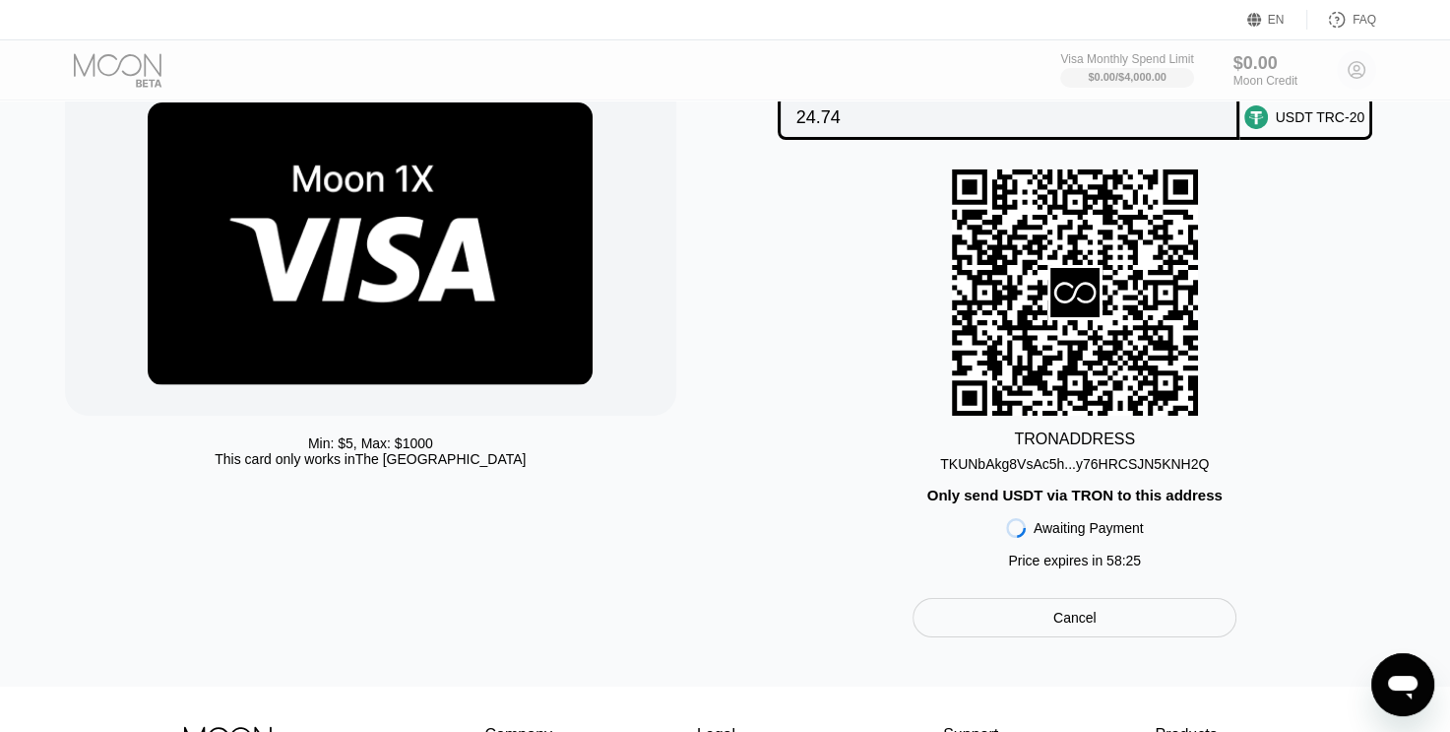
click at [1070, 468] on div "TKUNbAkg8VsAc5h...y76HRCSJN5KNH2Q" at bounding box center [1074, 464] width 269 height 16
click at [799, 264] on div "TRON ADDRESS TKUNbAkg8VsAc5h...y76HRCSJN5KNH2Q Only send USDT via TRON to this …" at bounding box center [1075, 373] width 660 height 409
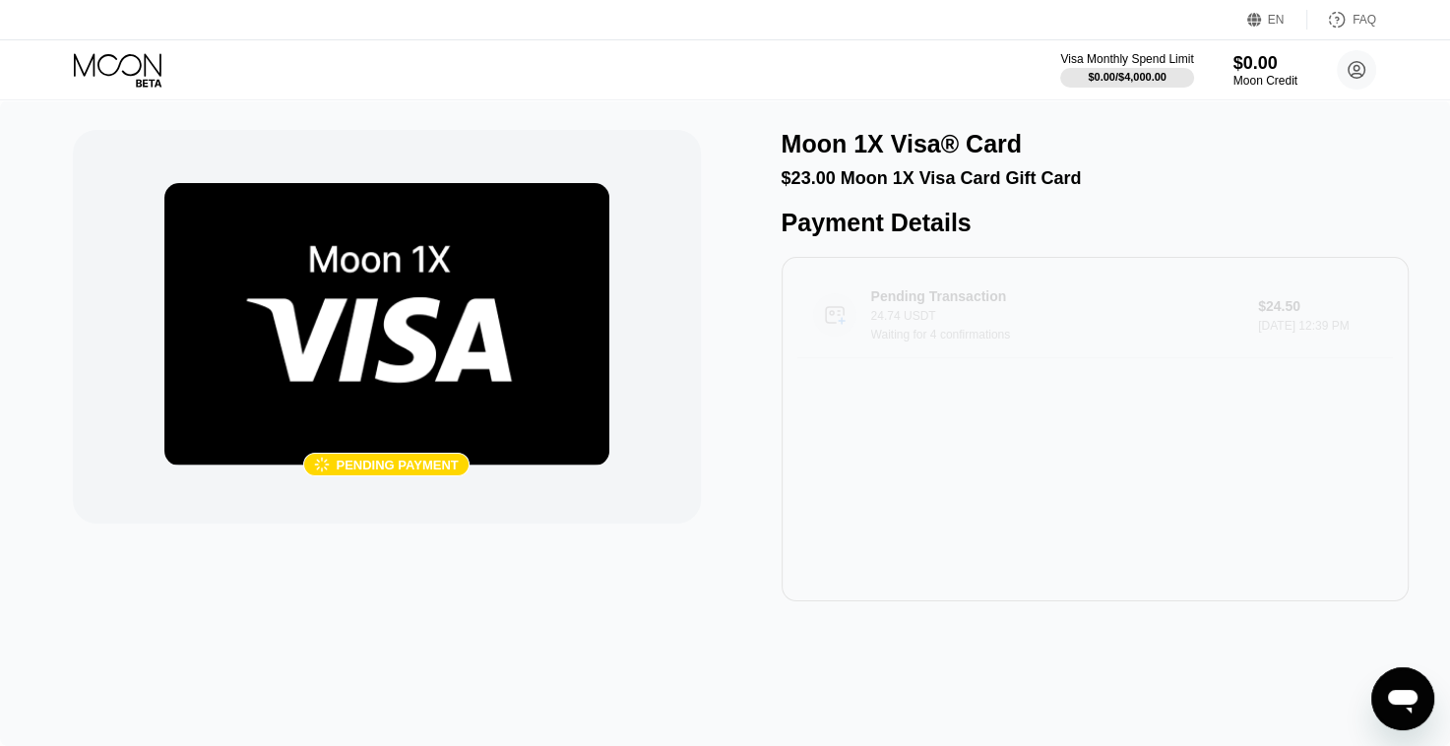
drag, startPoint x: 1052, startPoint y: 350, endPoint x: 1055, endPoint y: 474, distance: 123.1
click at [1055, 474] on div "Pending Transaction 24.74 USDT Waiting for 4 confirmations $24.50 Sep 20, 2025 …" at bounding box center [1096, 429] width 628 height 345
click at [1070, 342] on div "Waiting for 4 confirmations" at bounding box center [1064, 335] width 387 height 14
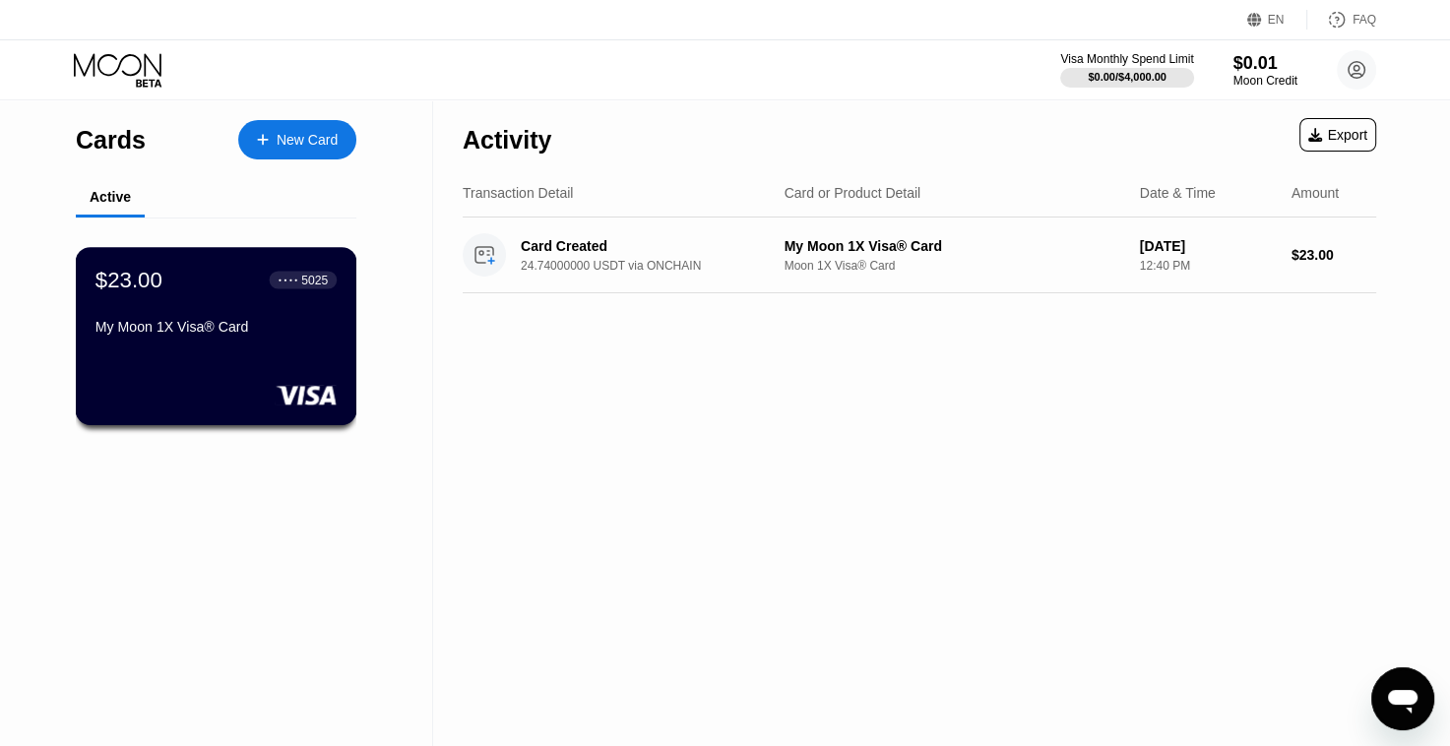
click at [251, 292] on div "$23.00 ● ● ● ● 5025" at bounding box center [215, 280] width 241 height 26
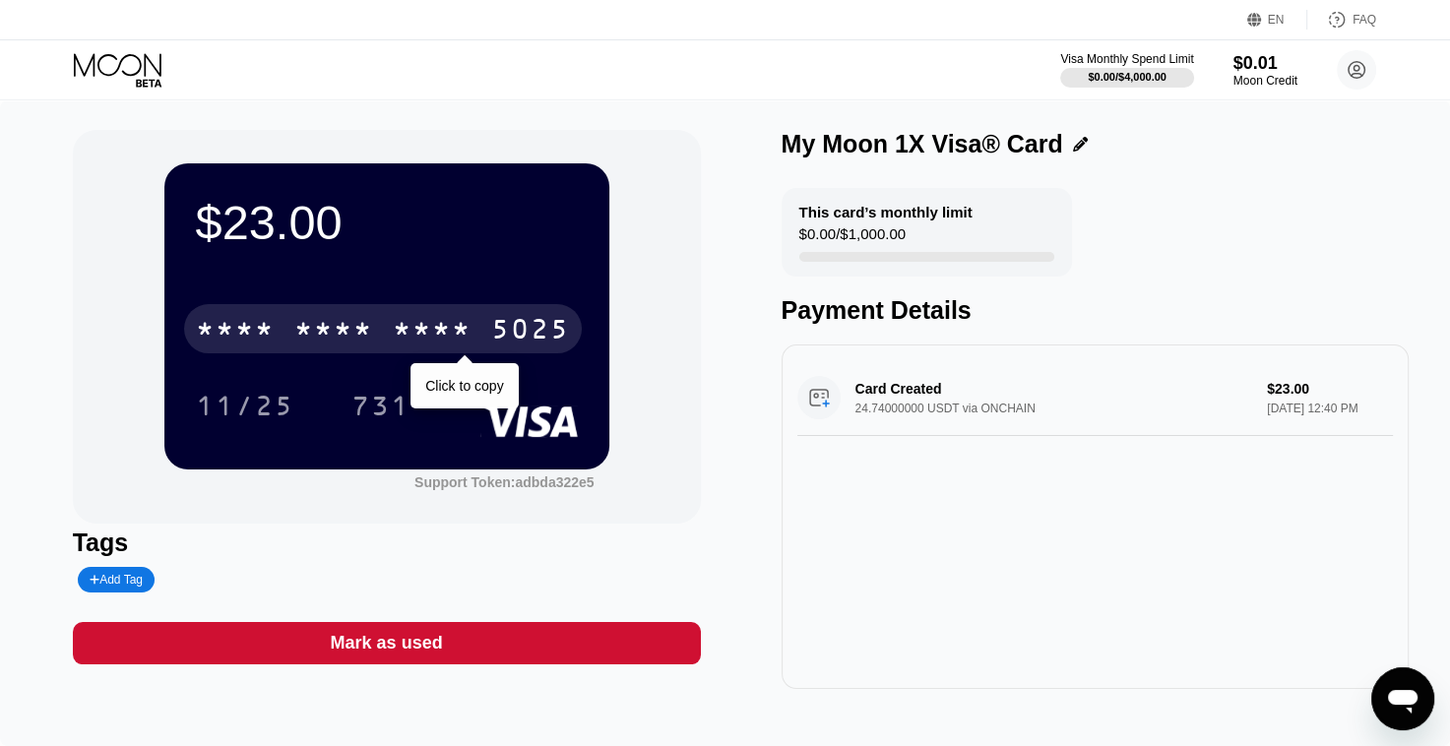
click at [384, 346] on div "* * * * * * * * * * * * 5025" at bounding box center [383, 328] width 398 height 49
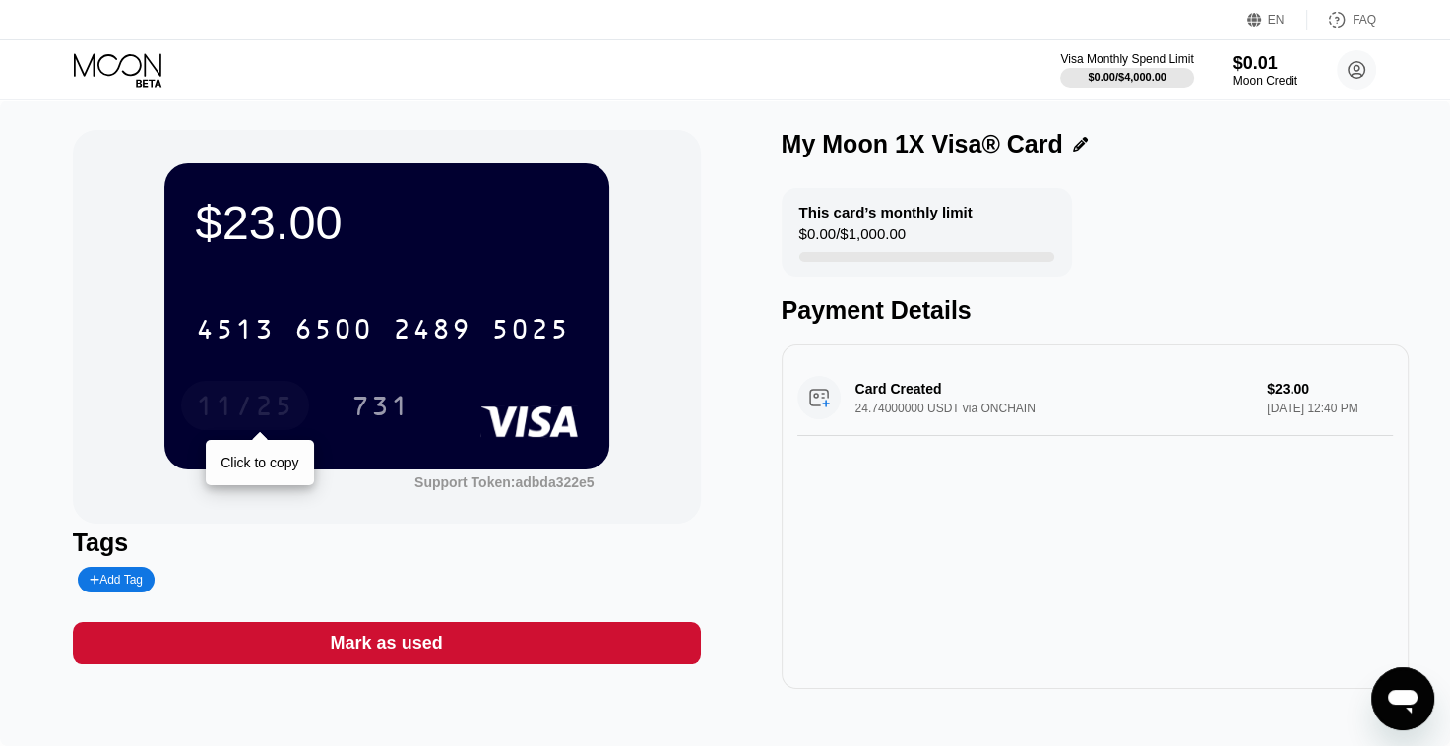
click at [260, 410] on div "11/25" at bounding box center [245, 409] width 98 height 32
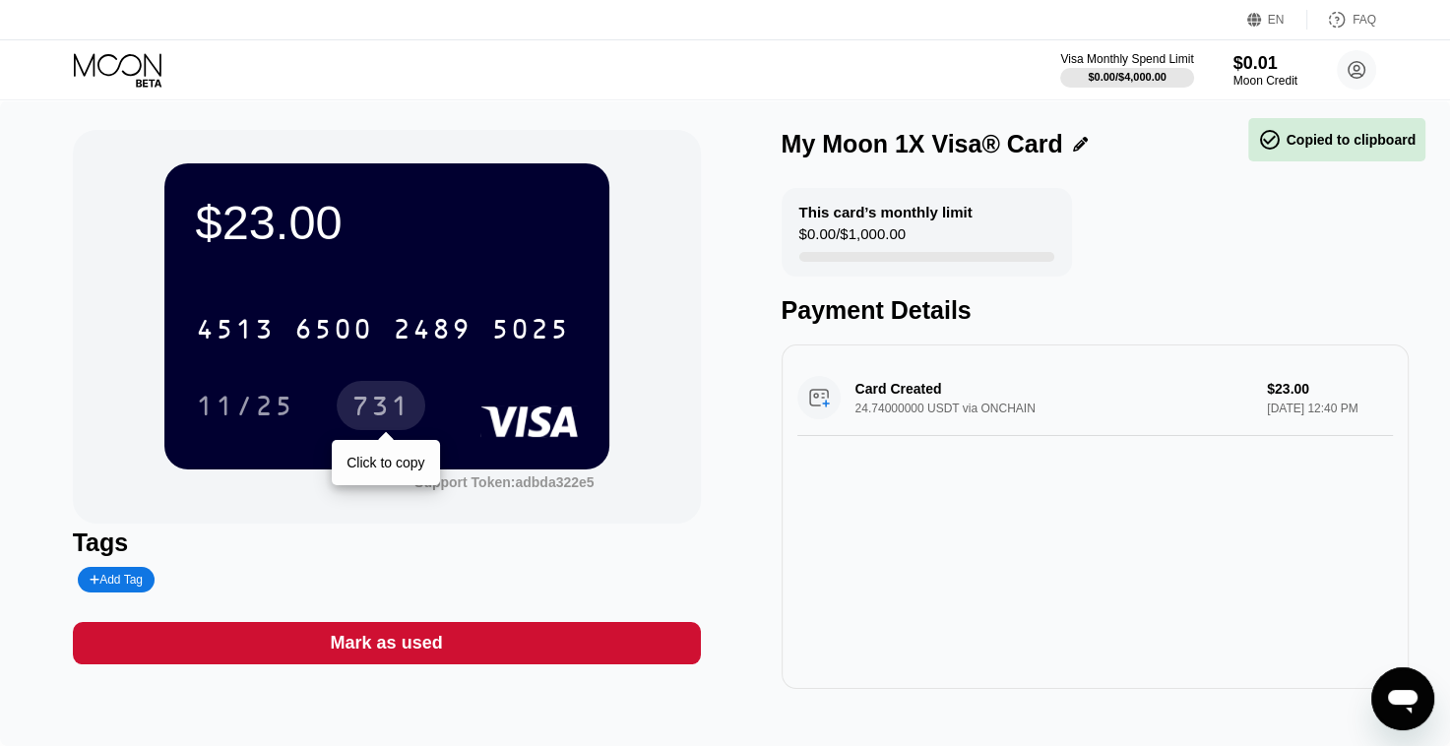
drag, startPoint x: 381, startPoint y: 416, endPoint x: 1458, endPoint y: 392, distance: 1077.3
click at [381, 416] on div "731" at bounding box center [380, 409] width 59 height 32
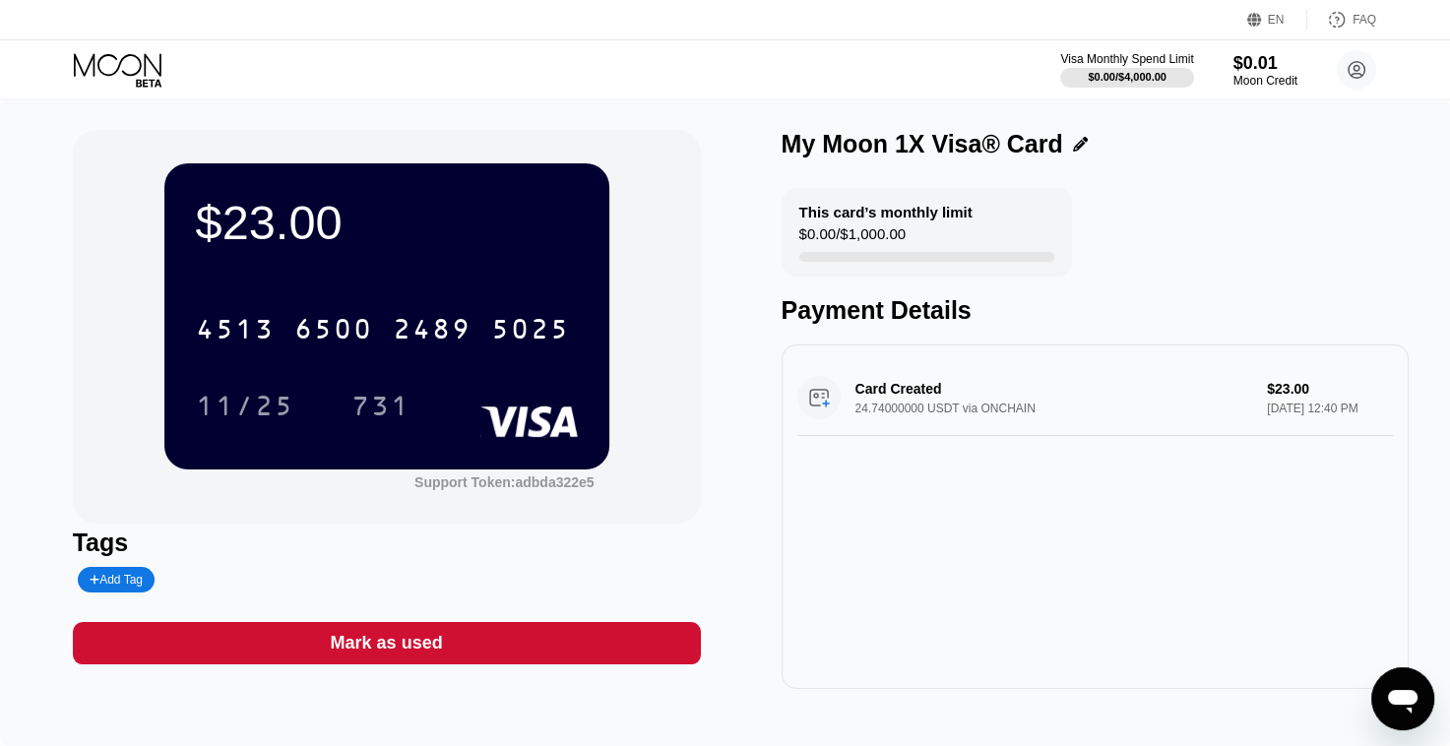
click at [463, 260] on div "$23.00 4513 6500 2489 5025 11/25 731" at bounding box center [386, 315] width 445 height 305
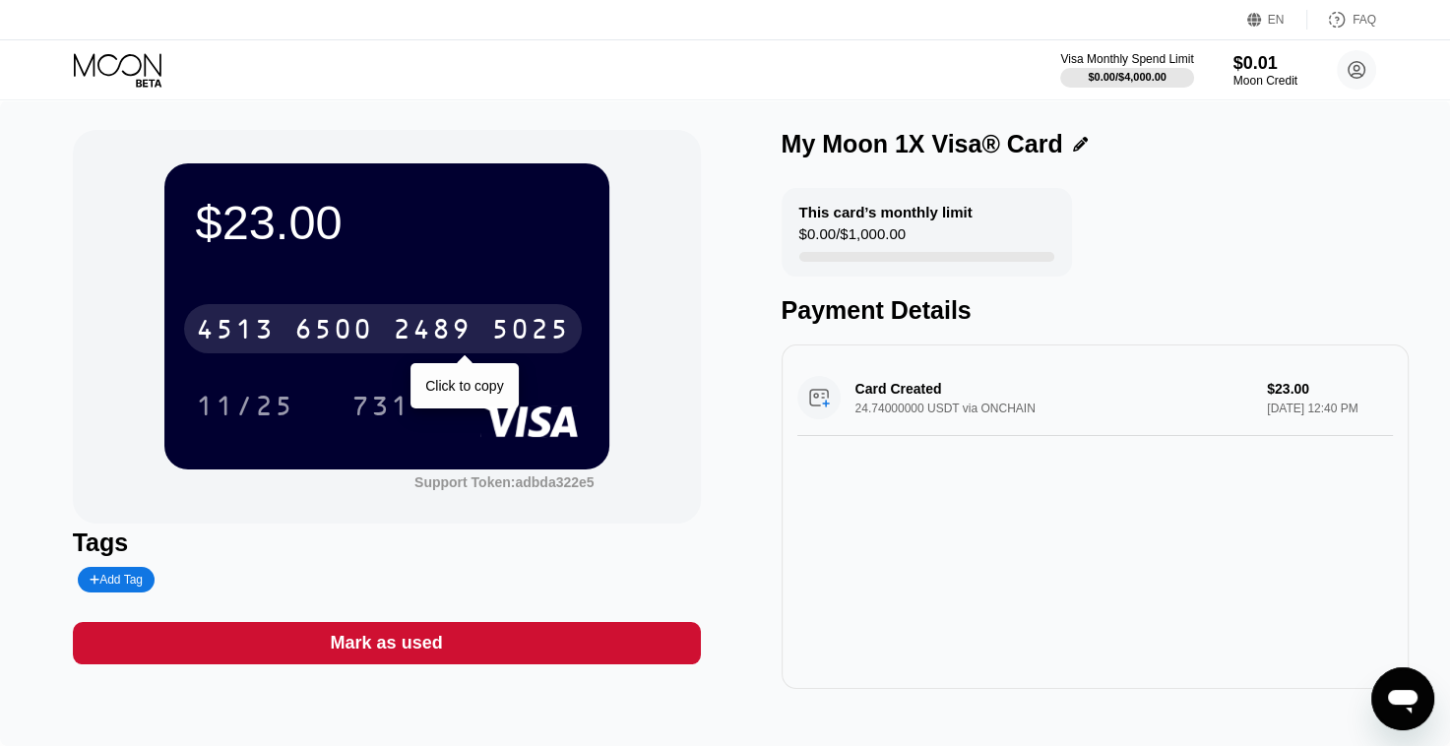
click at [342, 335] on div "6500" at bounding box center [333, 332] width 79 height 32
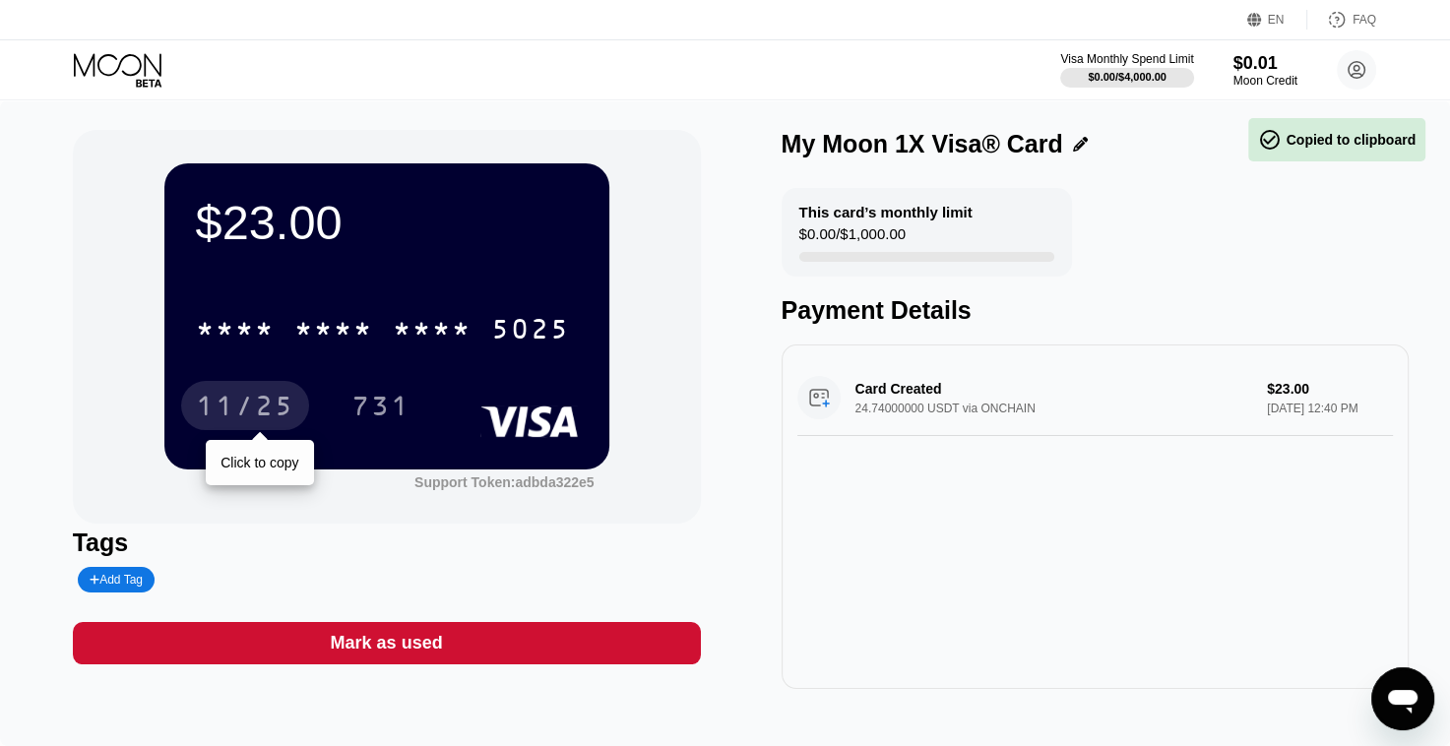
click at [241, 396] on div "11/25" at bounding box center [245, 409] width 98 height 32
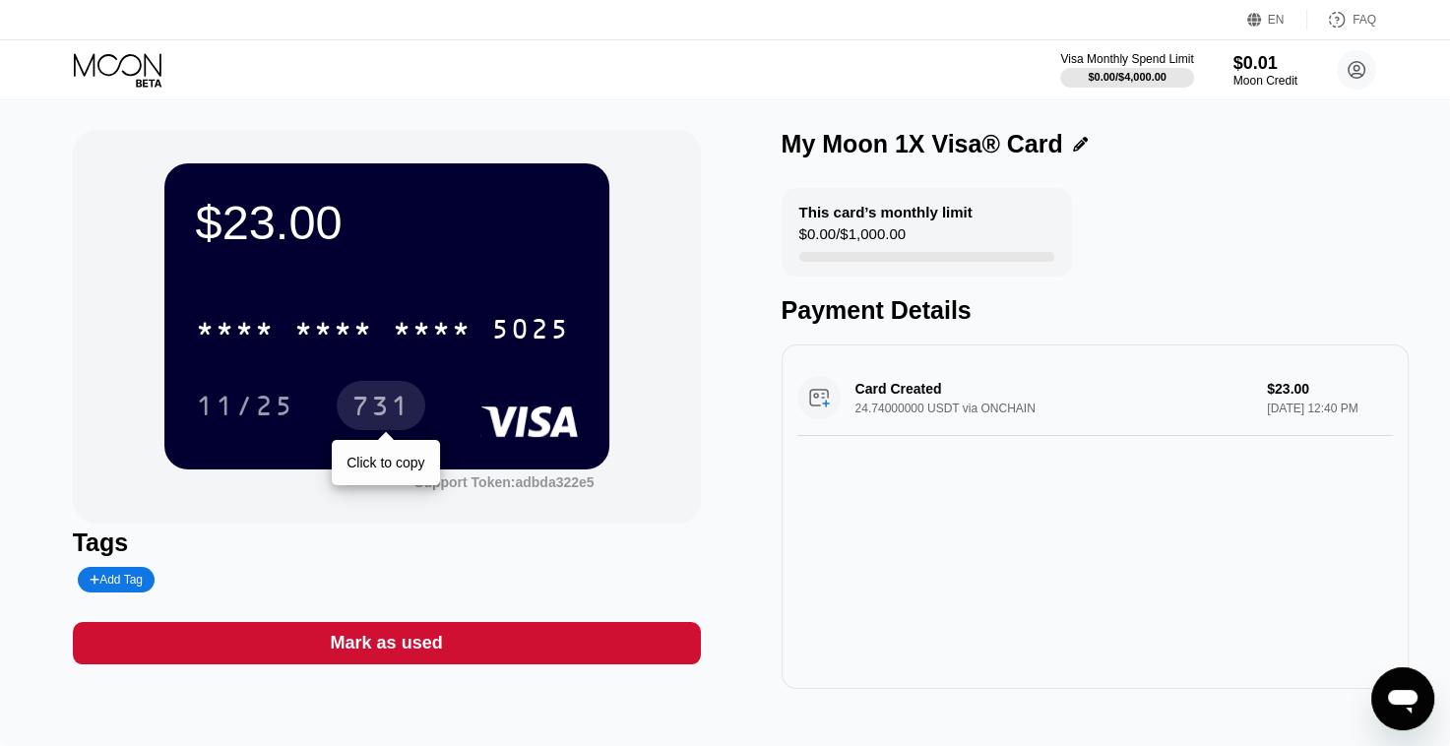
click at [362, 411] on div "731" at bounding box center [380, 409] width 59 height 32
